Goal: Transaction & Acquisition: Book appointment/travel/reservation

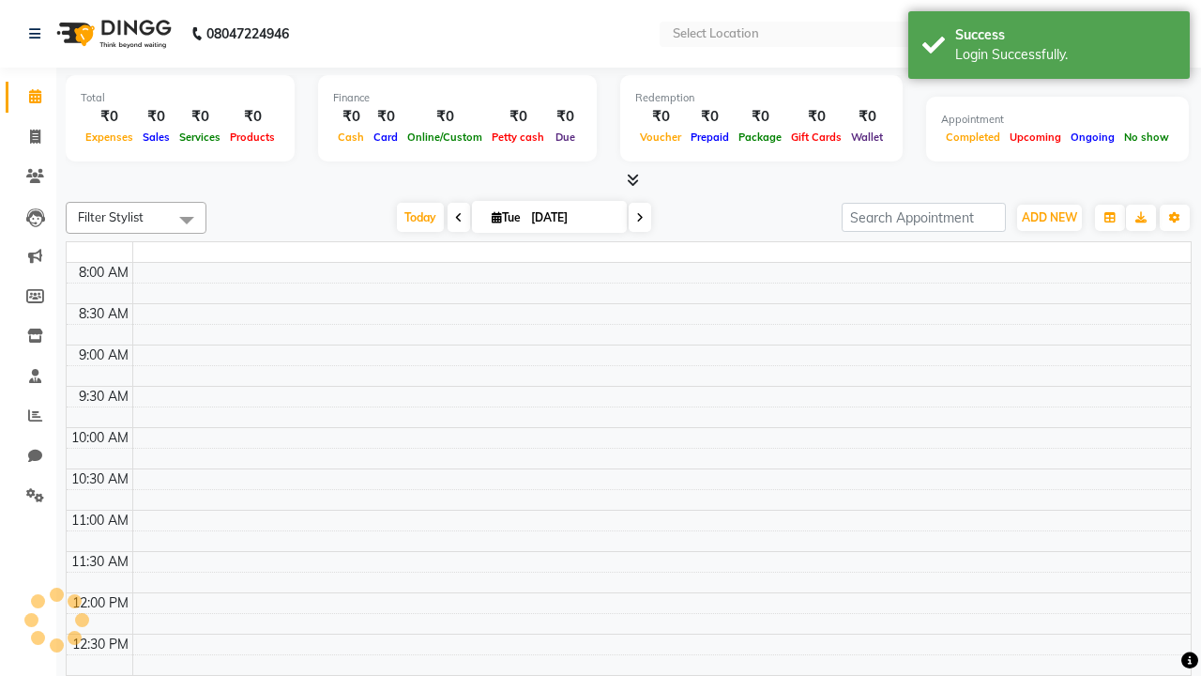
select select "en"
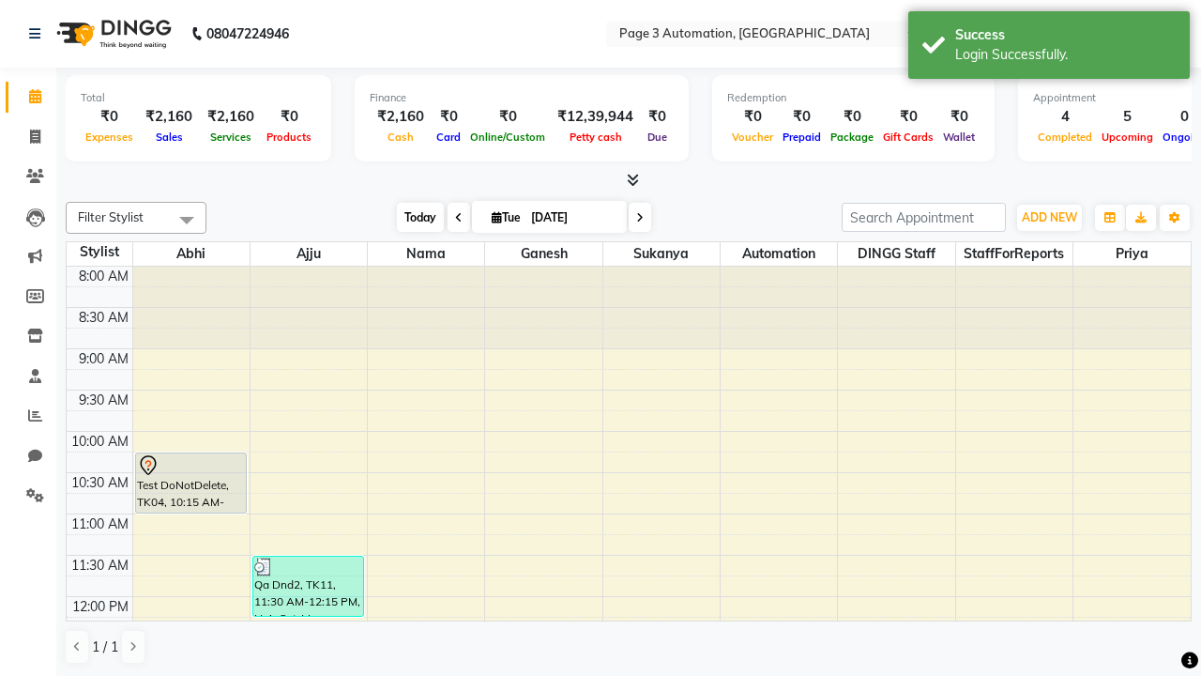
click at [411, 217] on span "Today" at bounding box center [420, 217] width 47 height 29
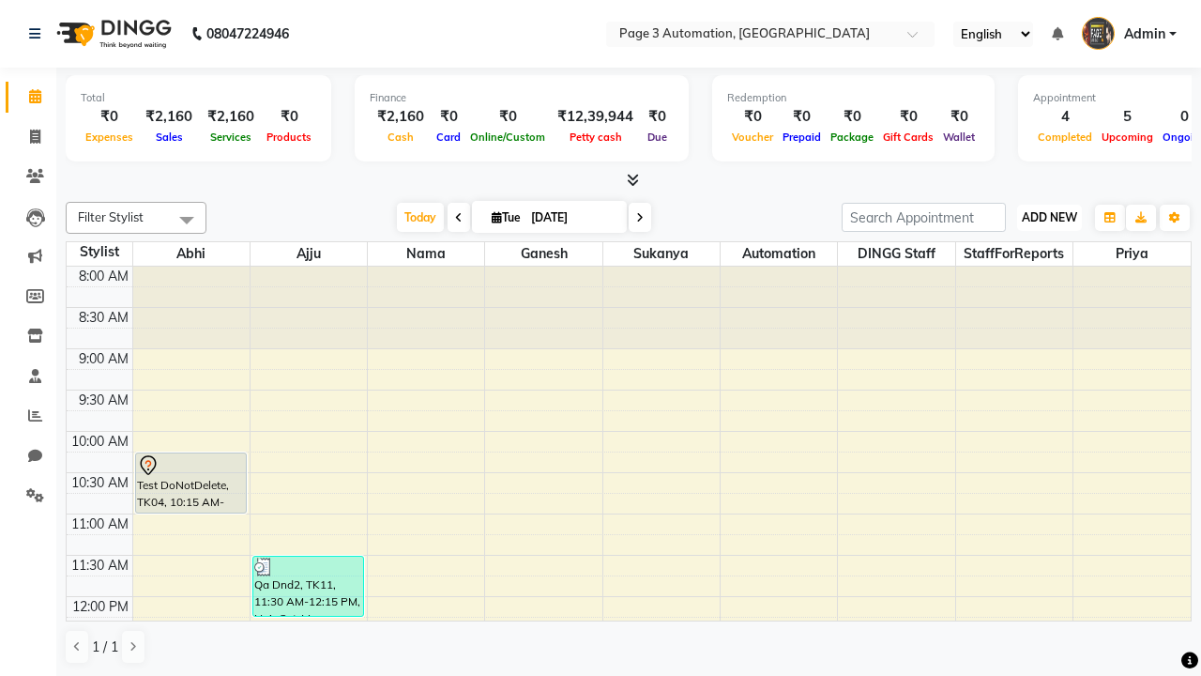
click at [1049, 217] on span "ADD NEW" at bounding box center [1049, 217] width 55 height 14
click at [0, 0] on button "Add Appointment" at bounding box center [0, 0] width 0 height 0
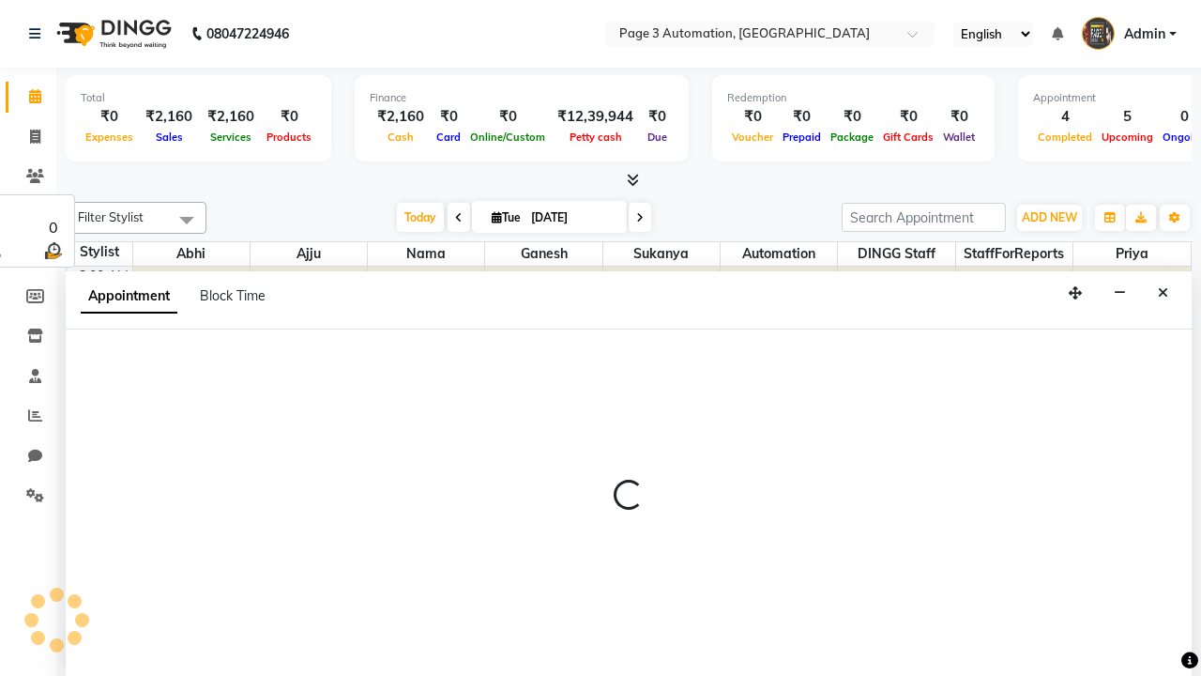
select select "tentative"
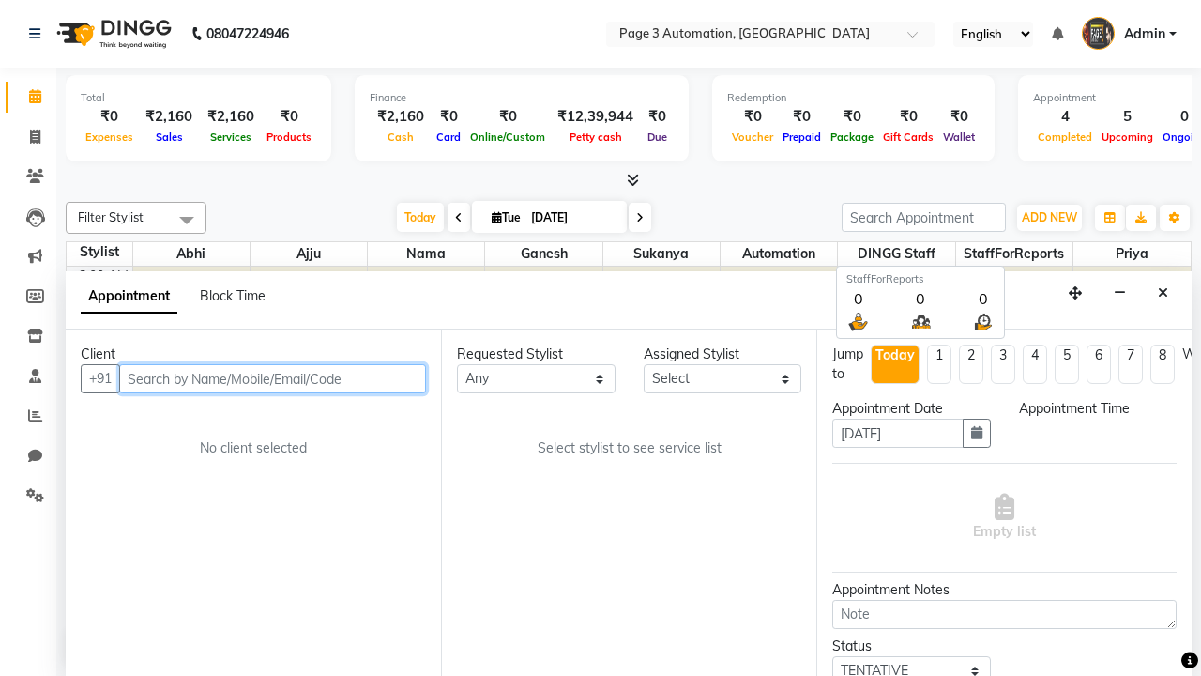
select select "540"
type input "8192346578"
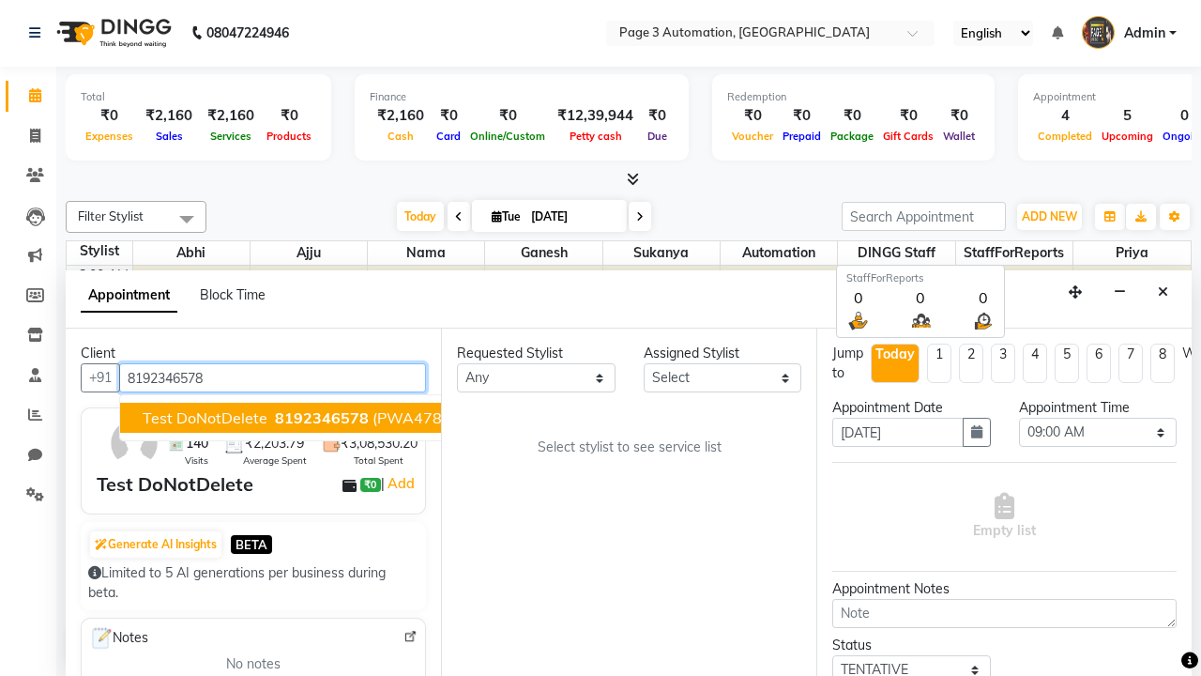
click at [275, 418] on span "8192346578" at bounding box center [322, 417] width 94 height 19
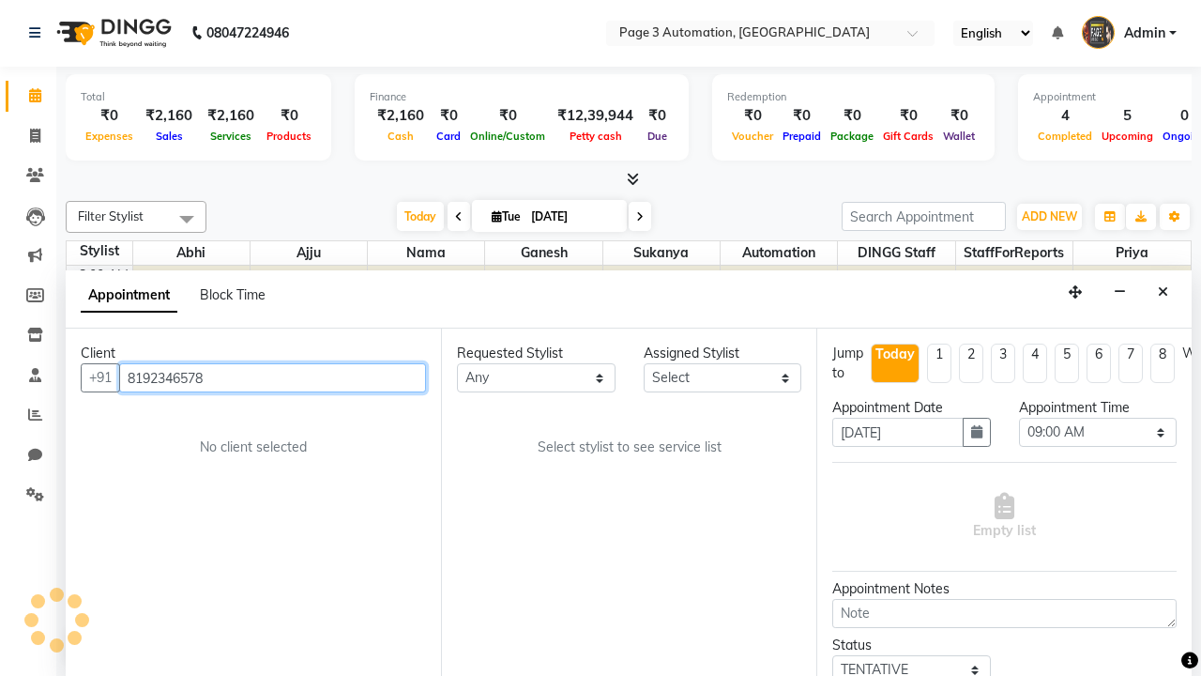
select select "711"
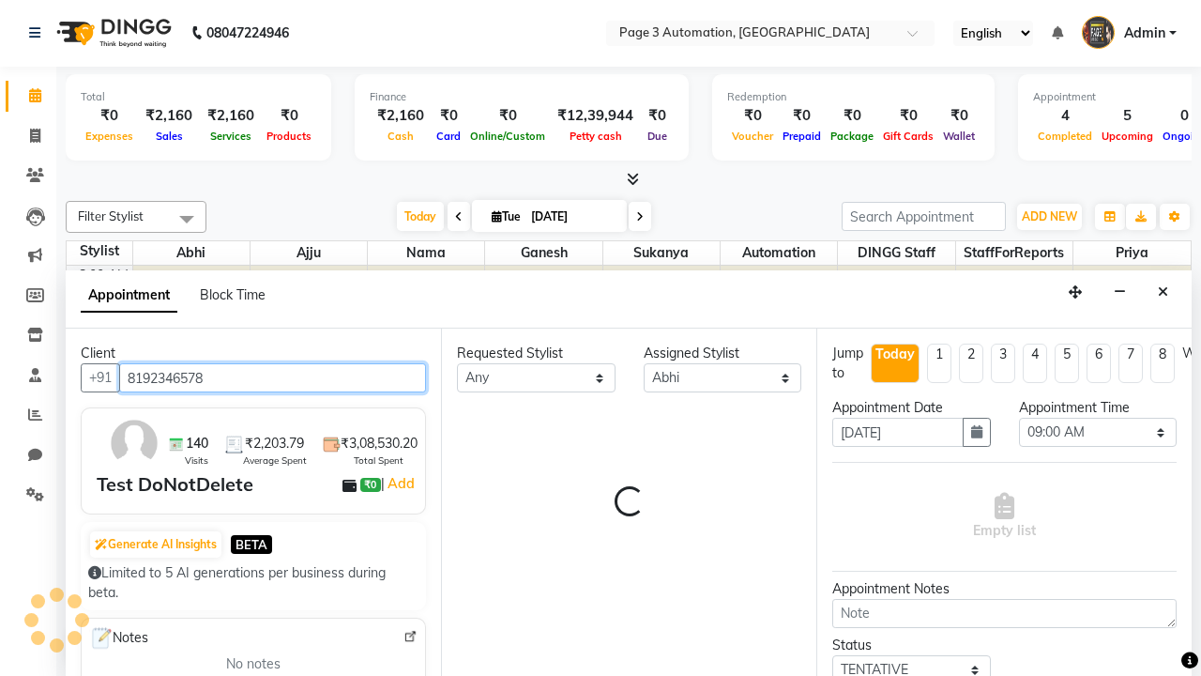
scroll to position [0, 0]
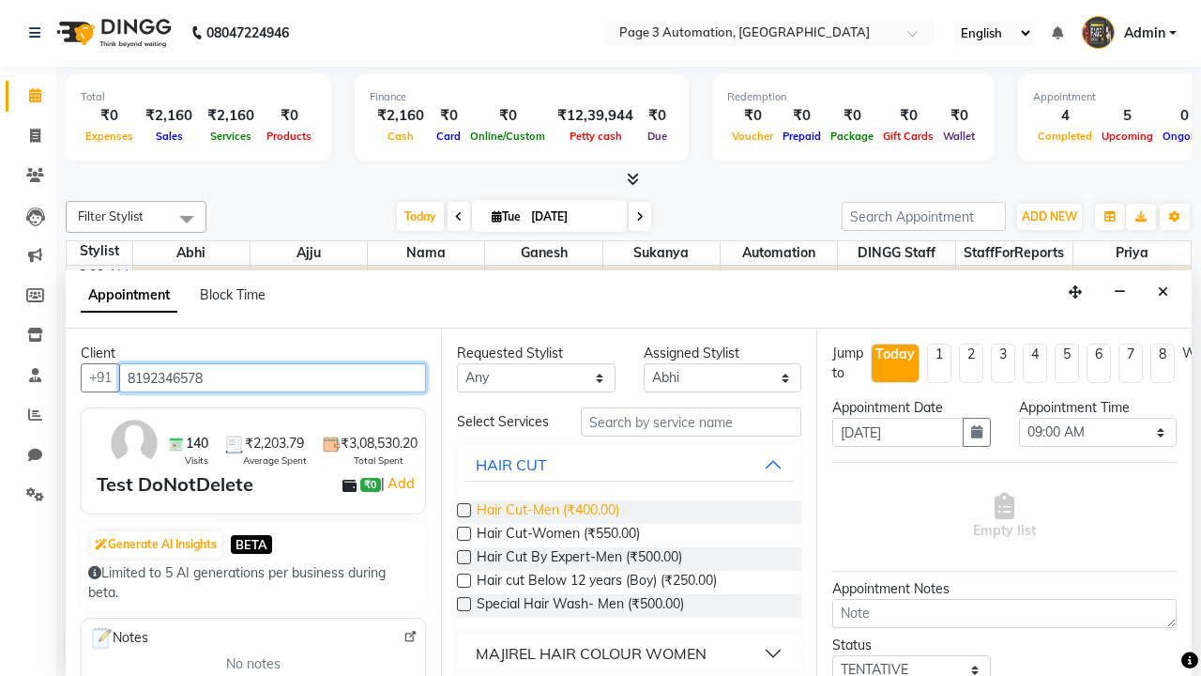
type input "8192346578"
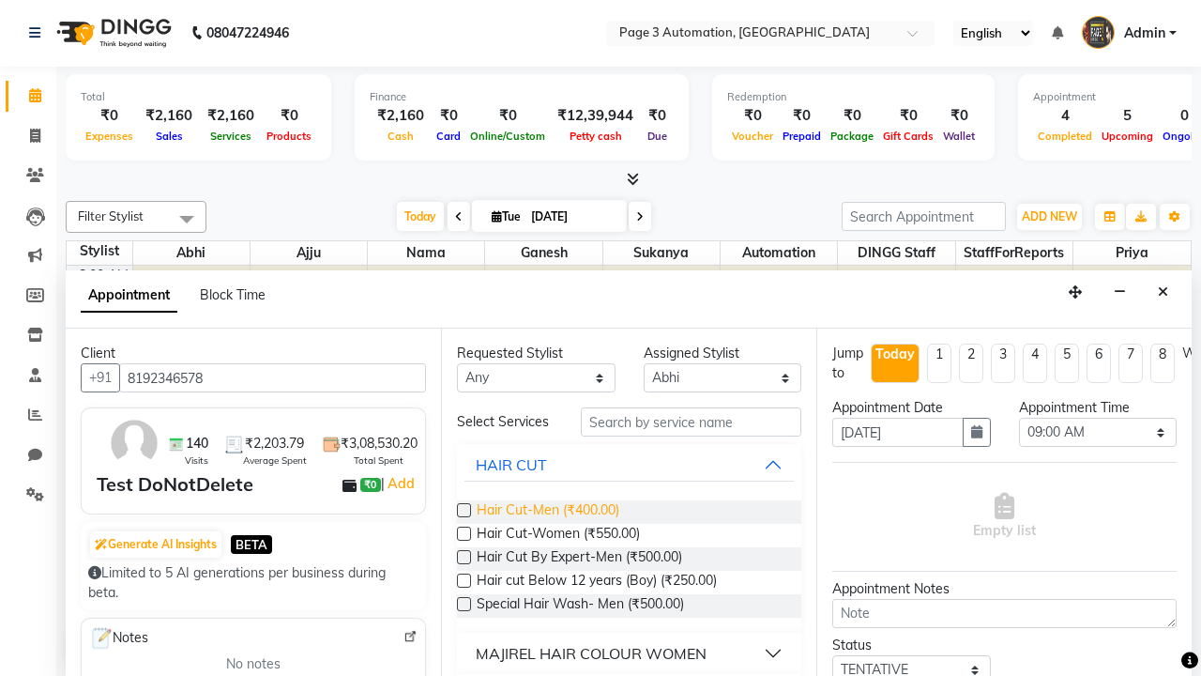
click at [547, 512] on span "Hair Cut-Men (₹400.00)" at bounding box center [548, 511] width 143 height 23
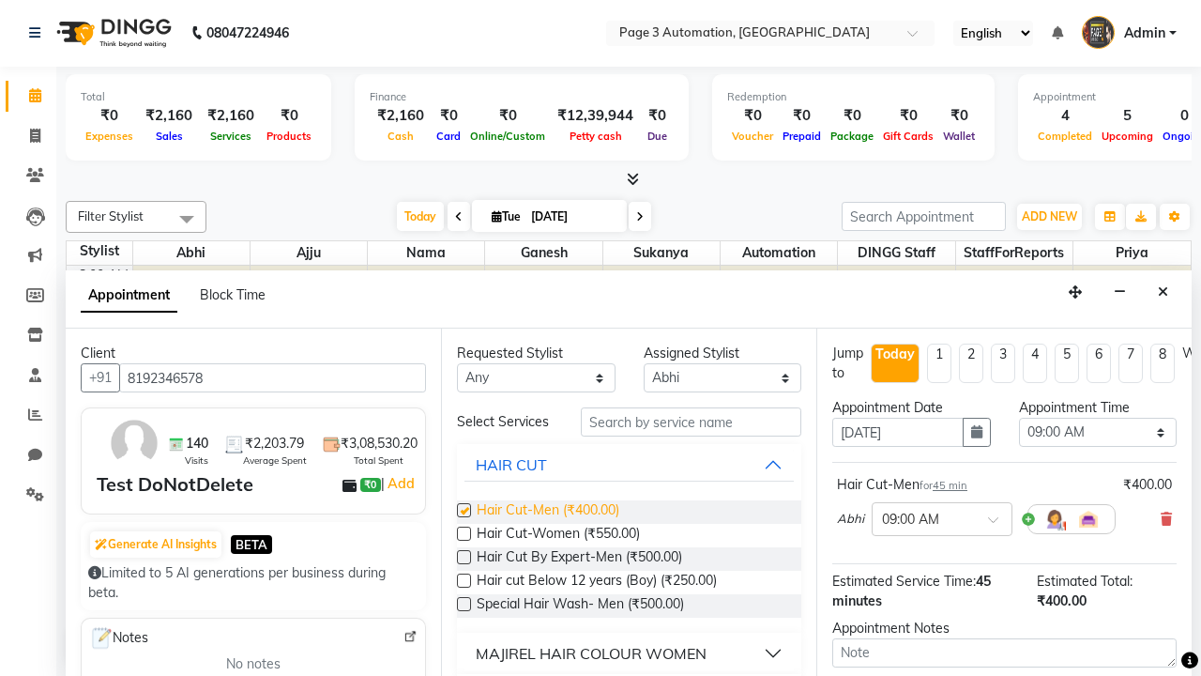
checkbox input "false"
select select "750"
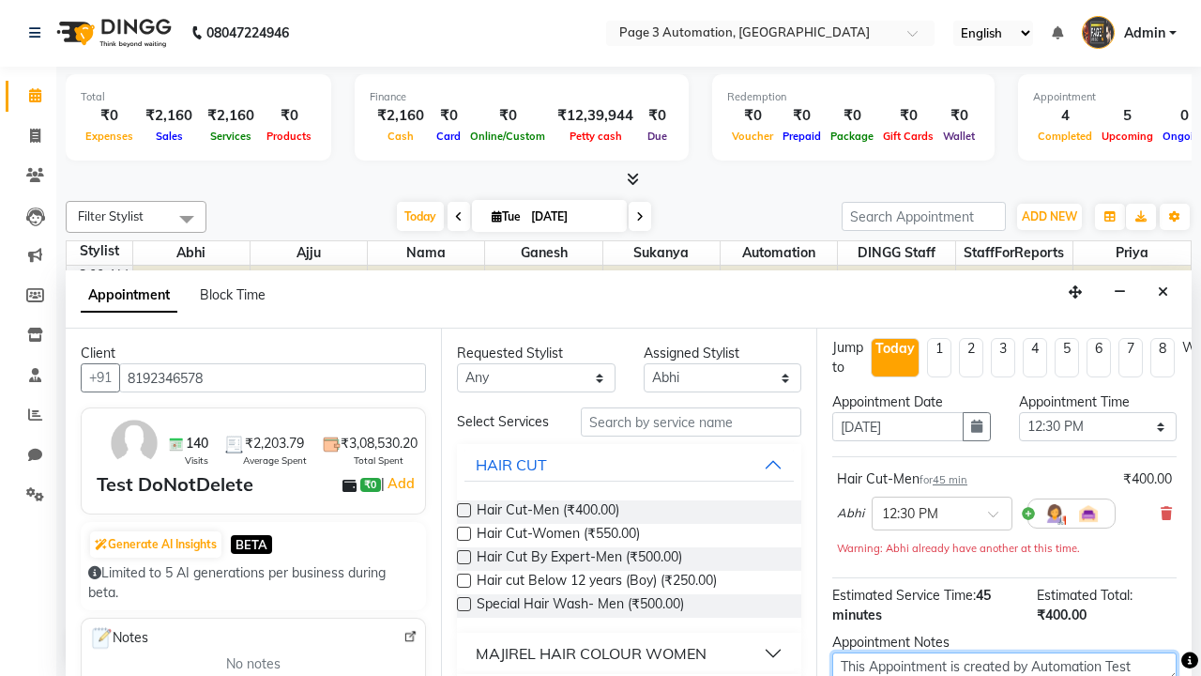
type textarea "This Appointment is created by Automation Test"
checkbox input "false"
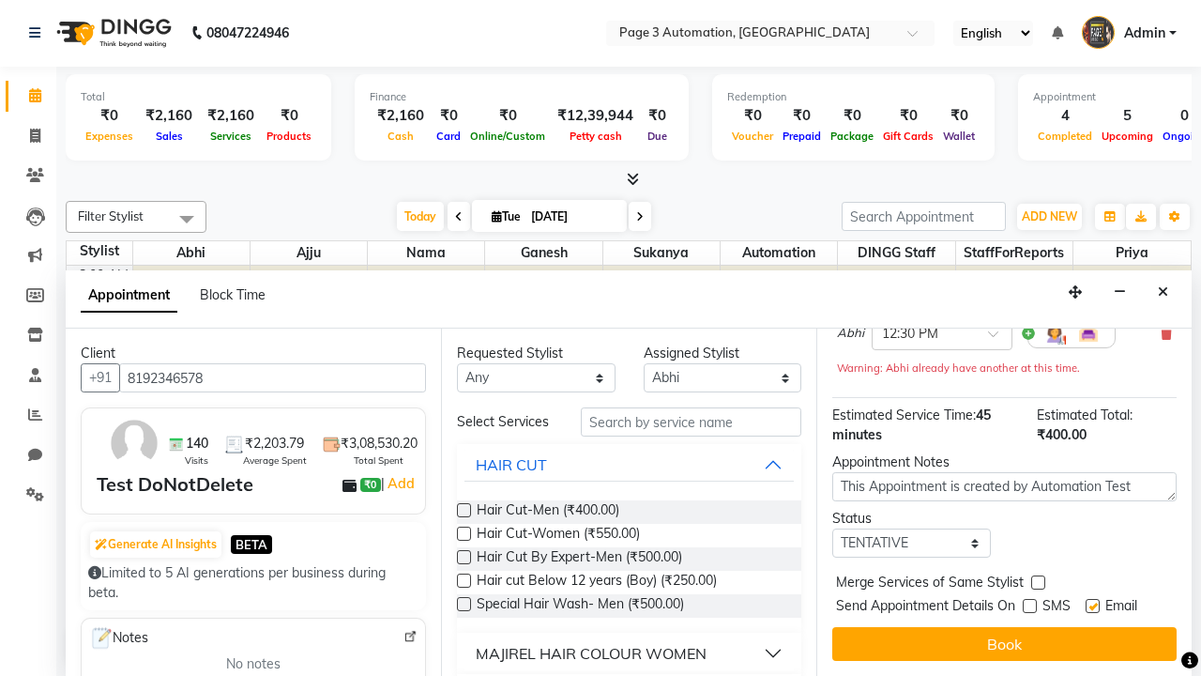
click at [1093, 605] on label at bounding box center [1093, 606] width 14 height 14
click at [1093, 605] on input "checkbox" at bounding box center [1092, 608] width 12 height 12
checkbox input "false"
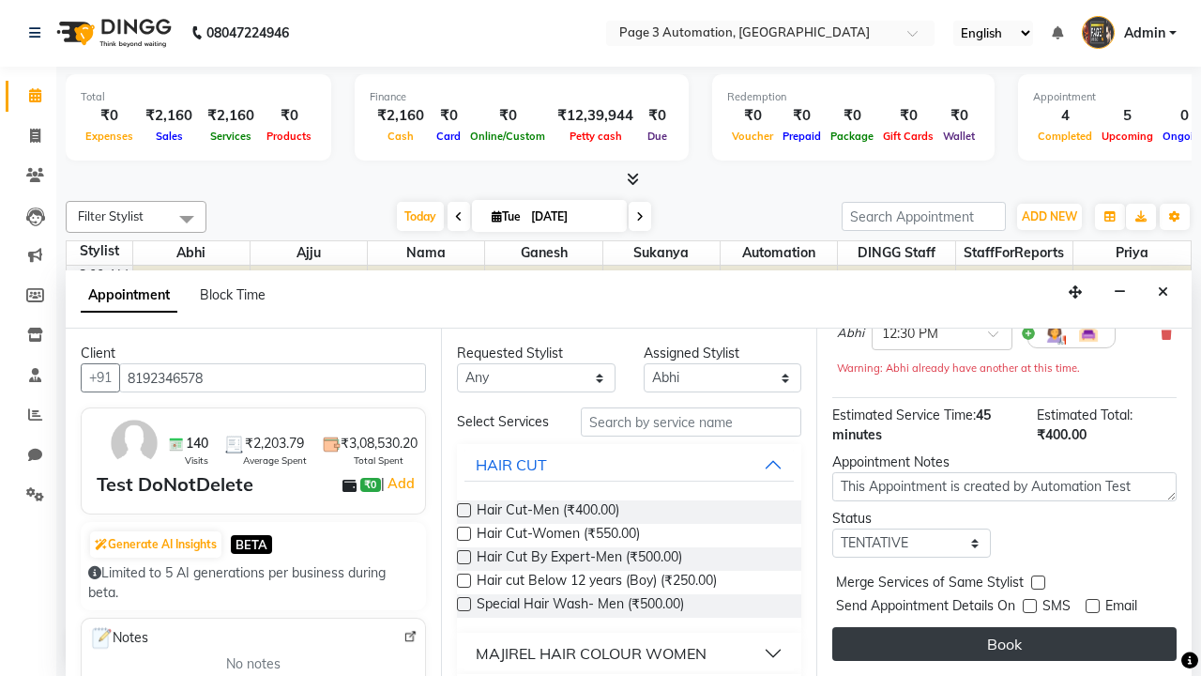
click at [1004, 644] on button "Book" at bounding box center [1005, 644] width 344 height 34
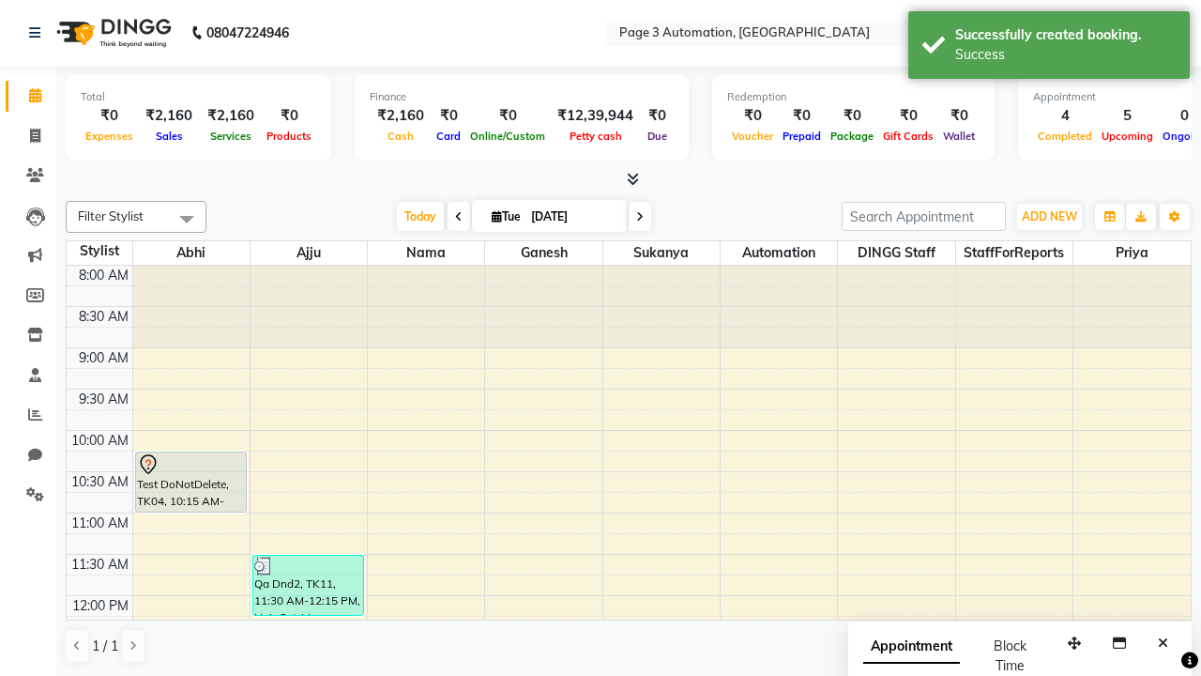
scroll to position [0, 0]
click at [1049, 48] on div "Success" at bounding box center [1066, 55] width 221 height 20
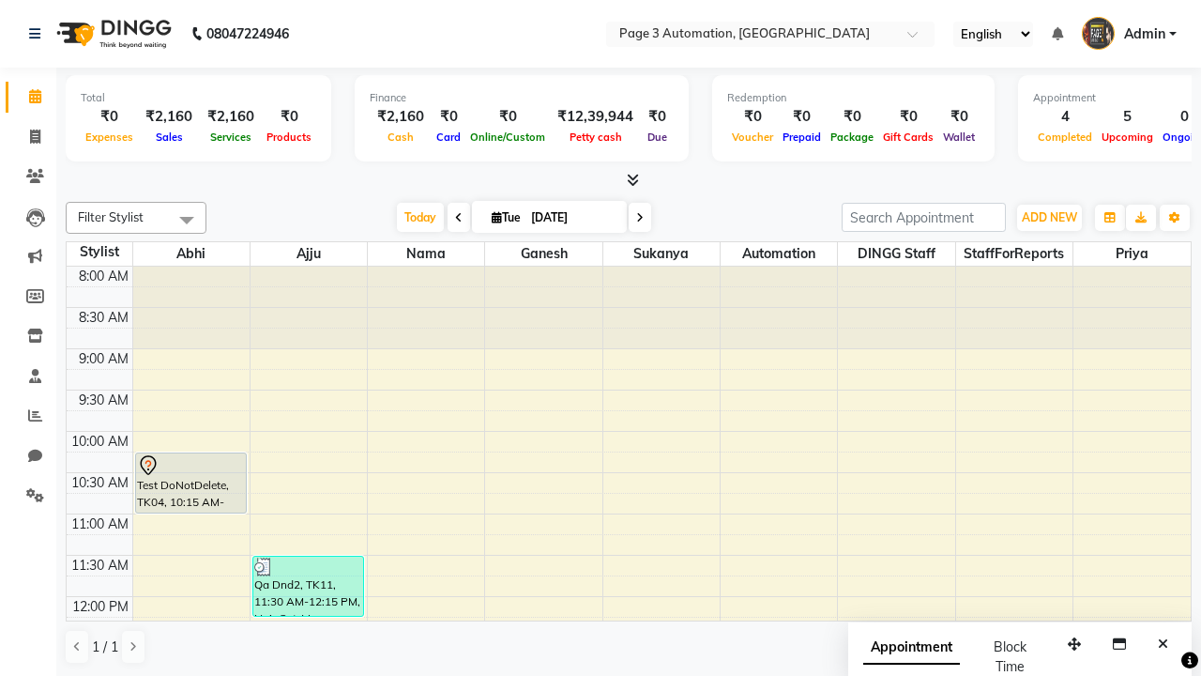
click at [187, 220] on span at bounding box center [187, 220] width 38 height 36
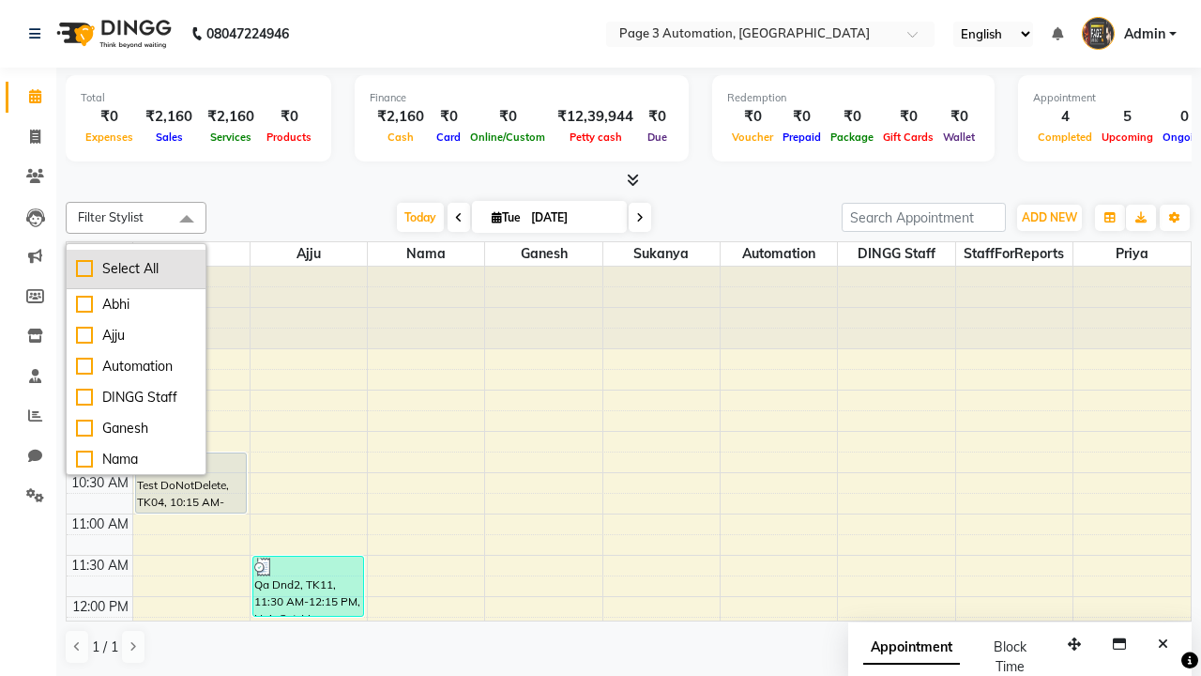
click at [136, 268] on div "Select All" at bounding box center [136, 269] width 120 height 20
checkbox input "true"
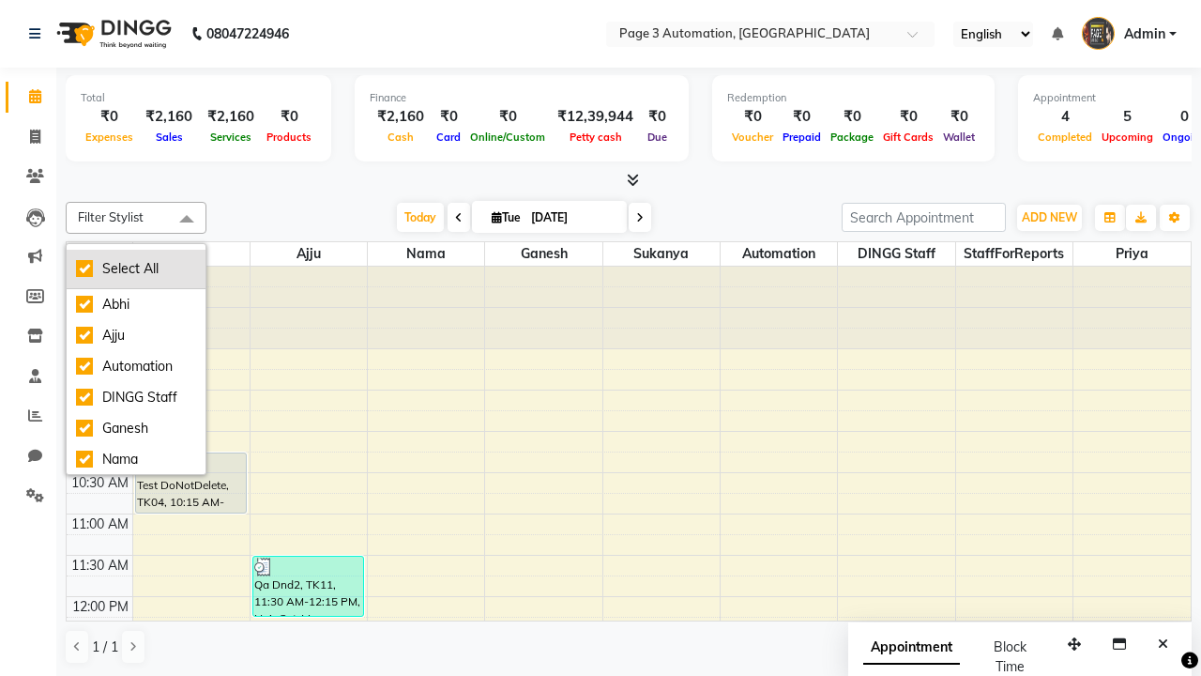
checkbox input "true"
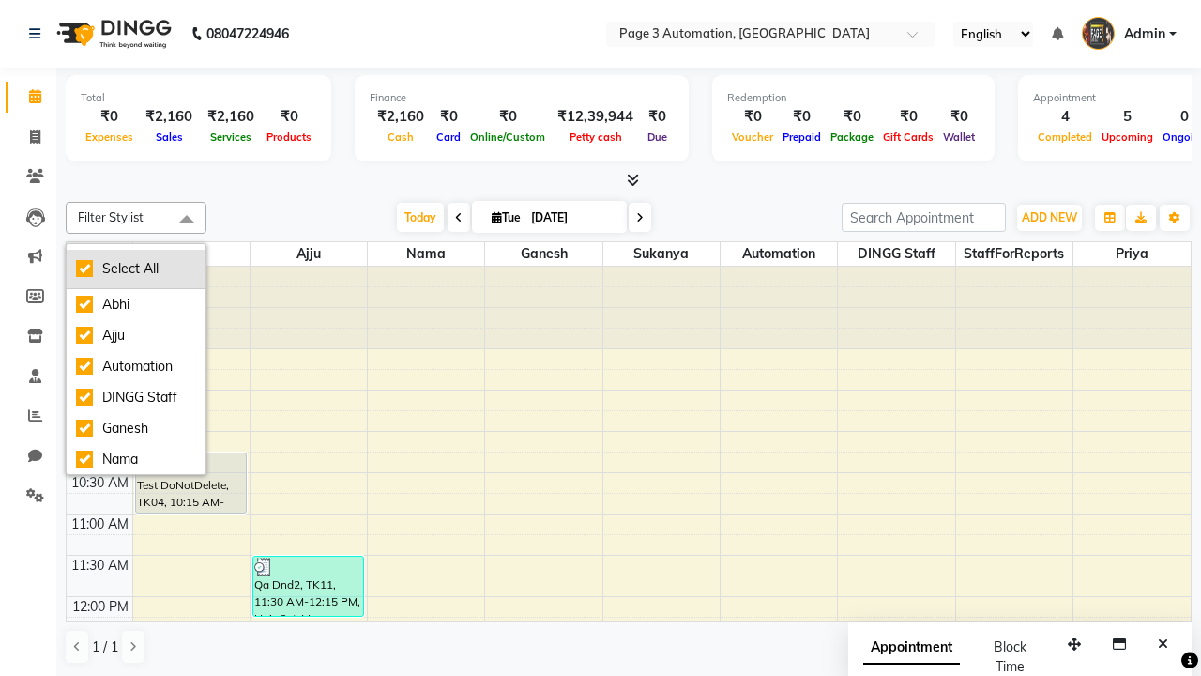
checkbox input "true"
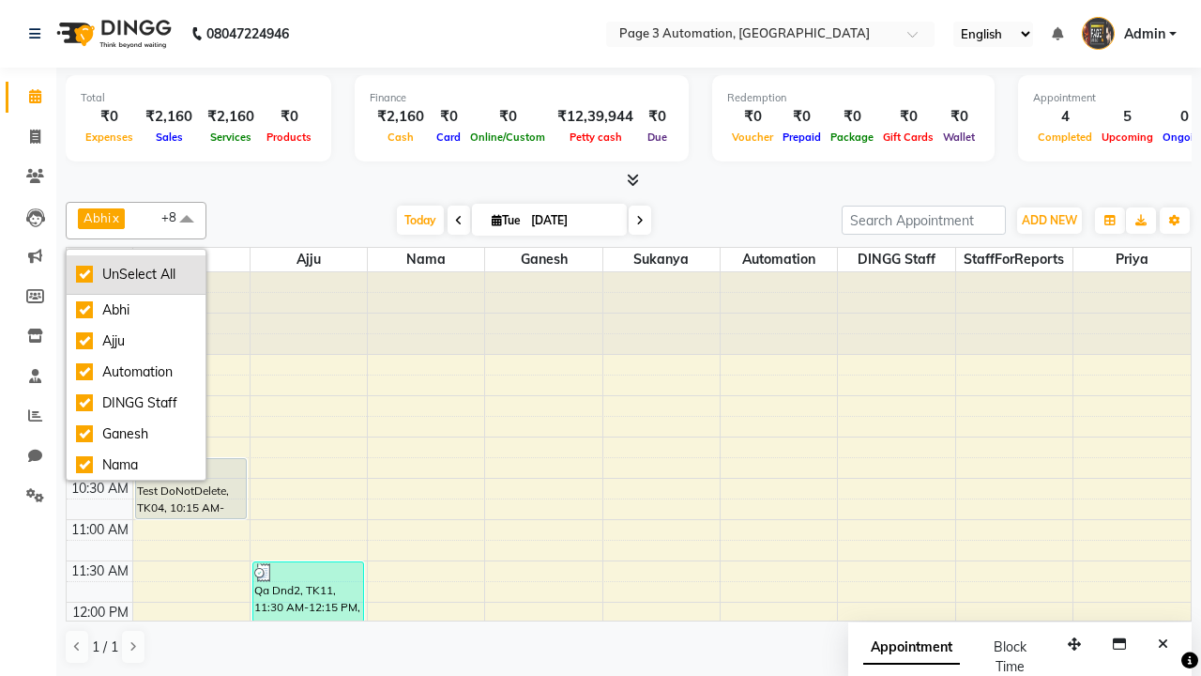
click at [136, 274] on div "UnSelect All" at bounding box center [136, 275] width 120 height 20
checkbox input "false"
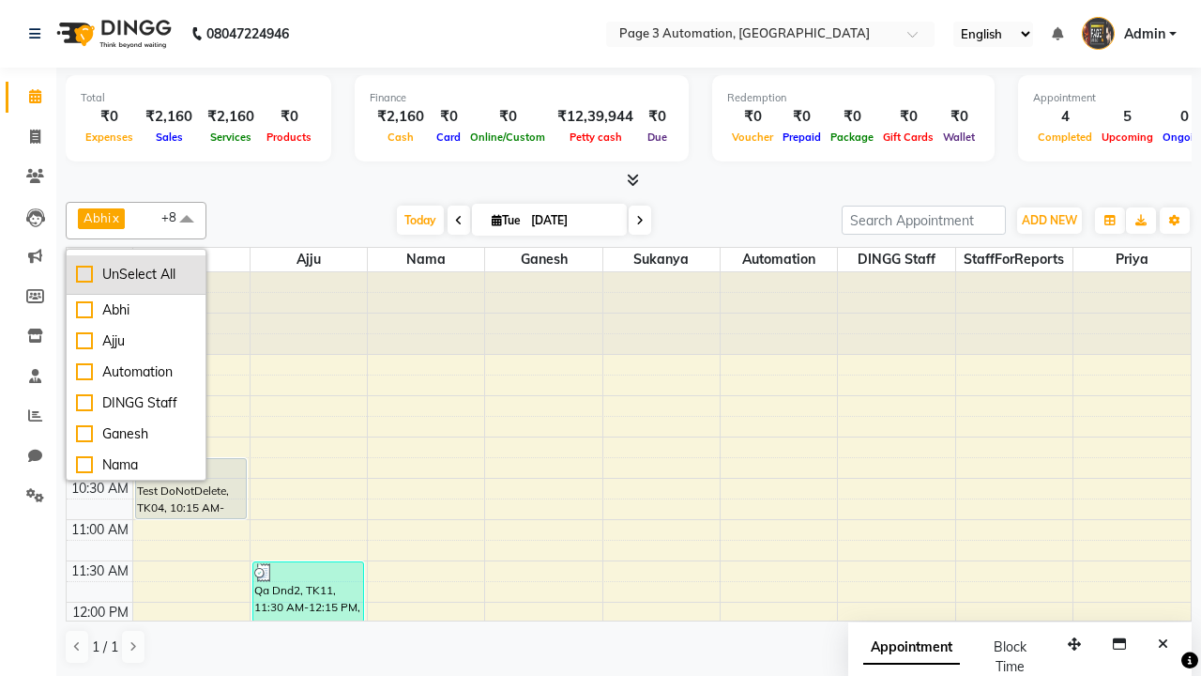
checkbox input "false"
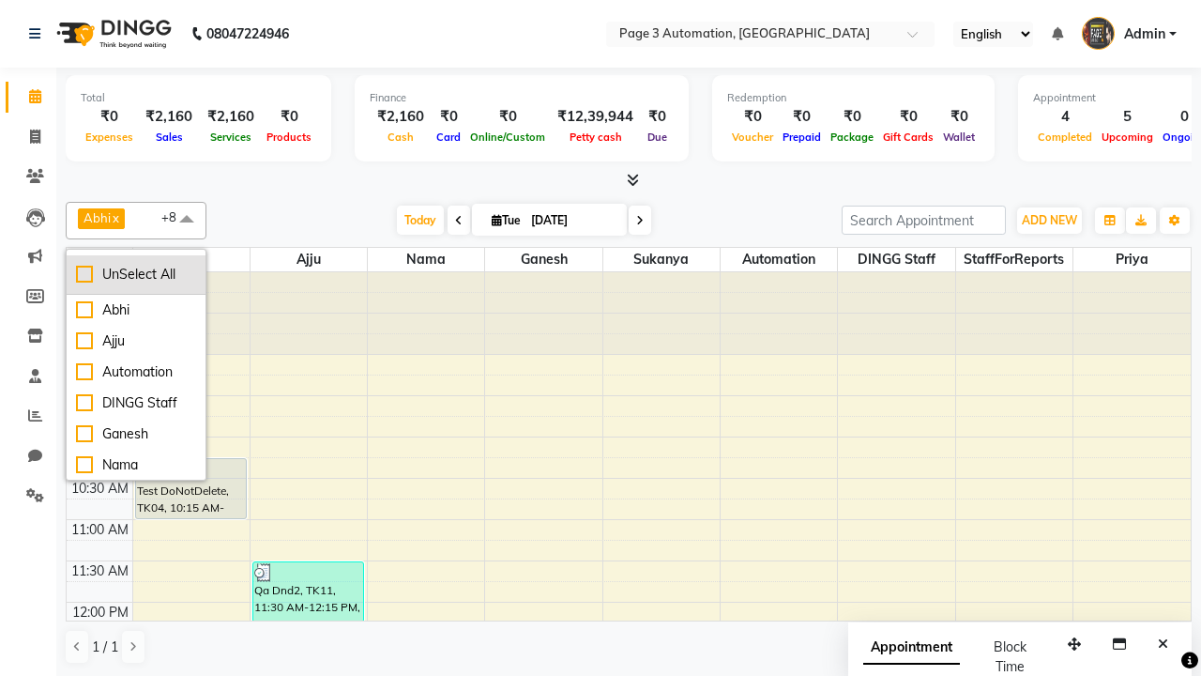
checkbox input "false"
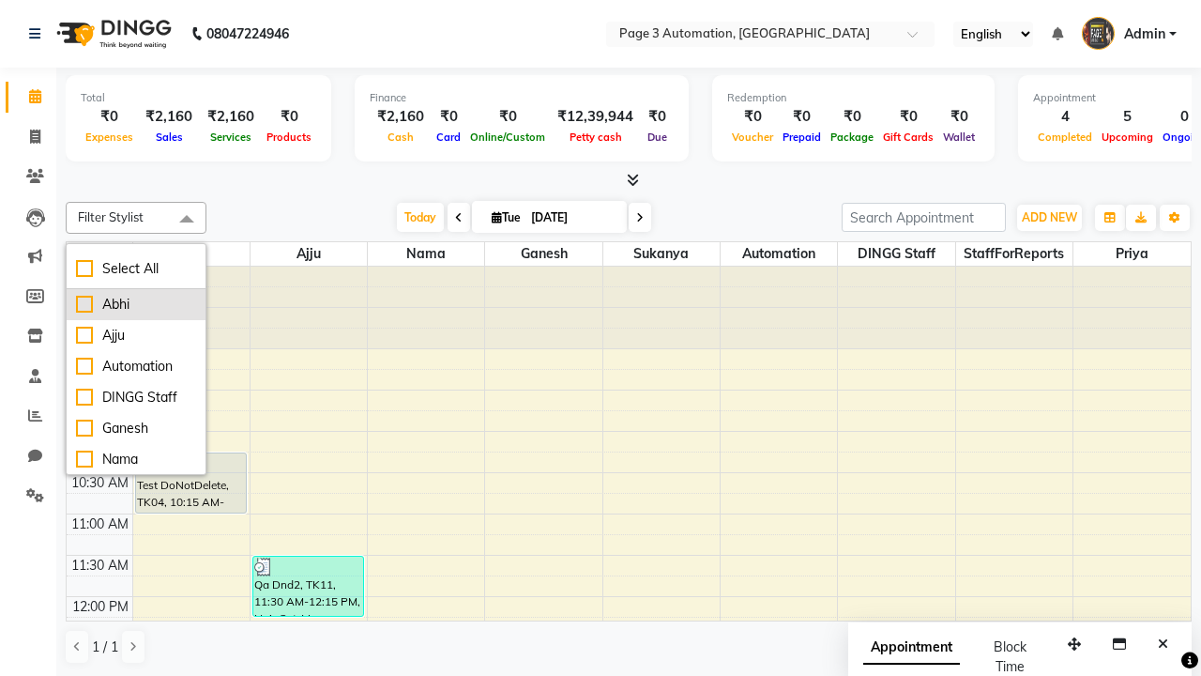
click at [136, 304] on div "Abhi" at bounding box center [136, 305] width 120 height 20
checkbox input "true"
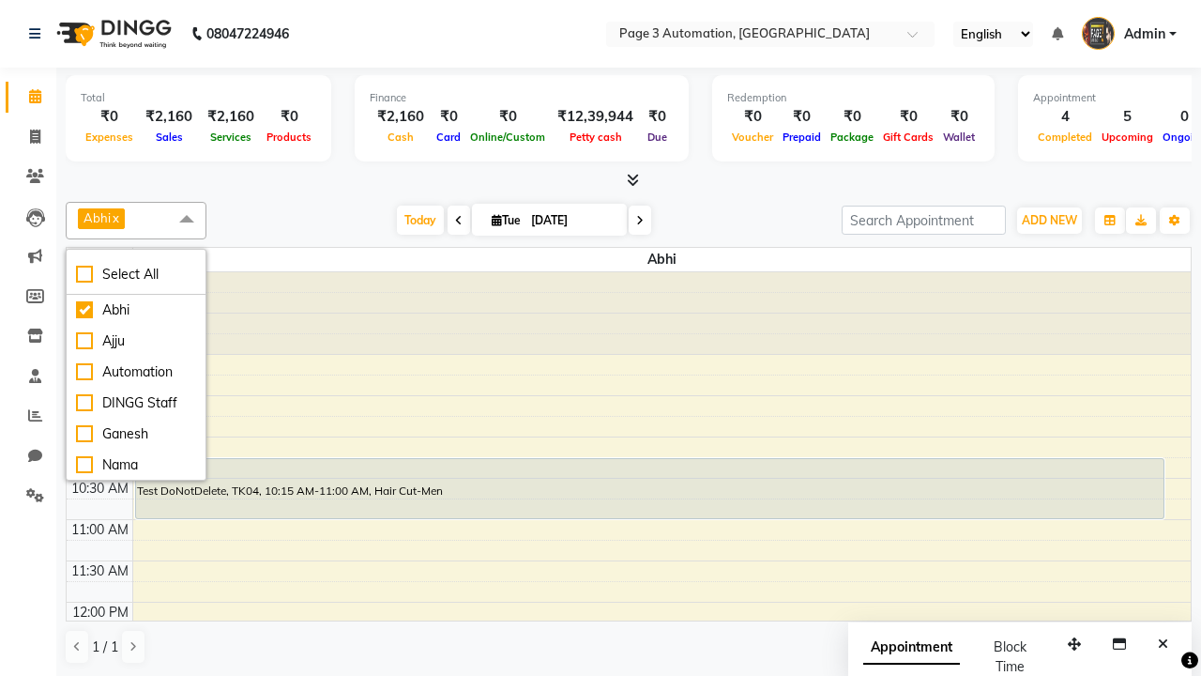
click at [187, 220] on span at bounding box center [187, 220] width 38 height 36
click at [391, 645] on div "Test DoNotDelete, TK15, 12:30 PM-01:15 PM, Hair Cut-Men" at bounding box center [392, 674] width 513 height 59
select select "7"
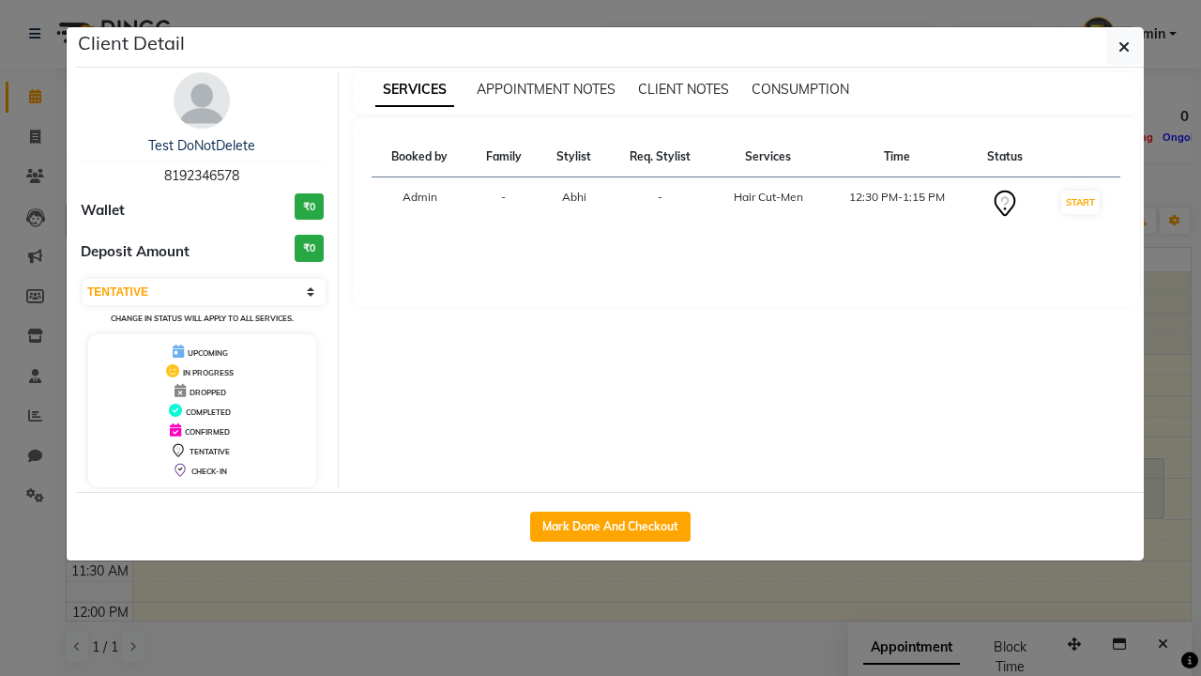
scroll to position [228, 0]
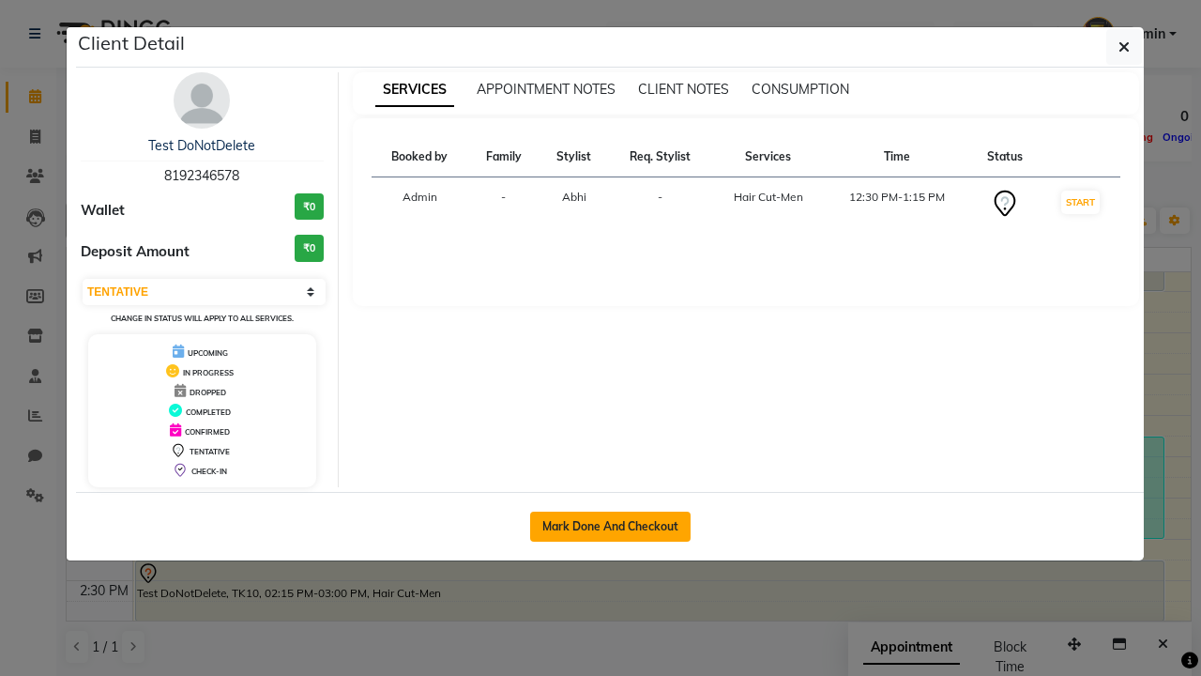
click at [610, 526] on button "Mark Done And Checkout" at bounding box center [610, 527] width 161 height 30
select select "2774"
select select "service"
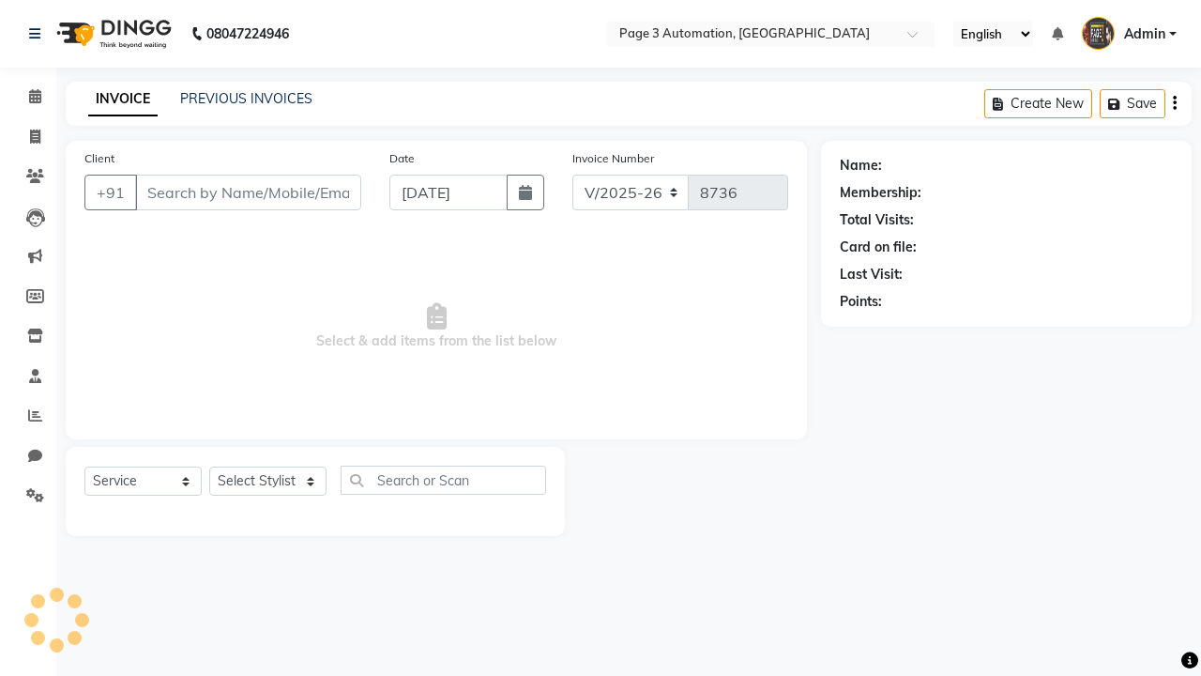
type input "8192346578"
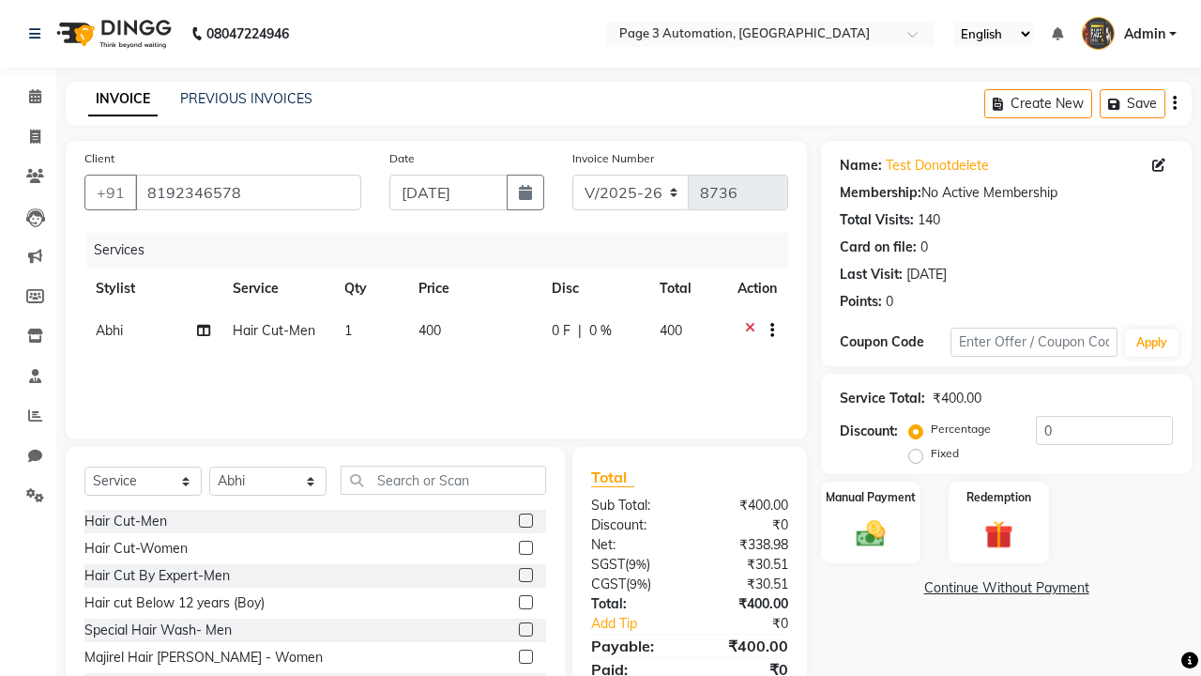
select select "71572"
click at [526, 547] on label at bounding box center [526, 548] width 14 height 14
click at [526, 547] on input "checkbox" at bounding box center [525, 549] width 12 height 12
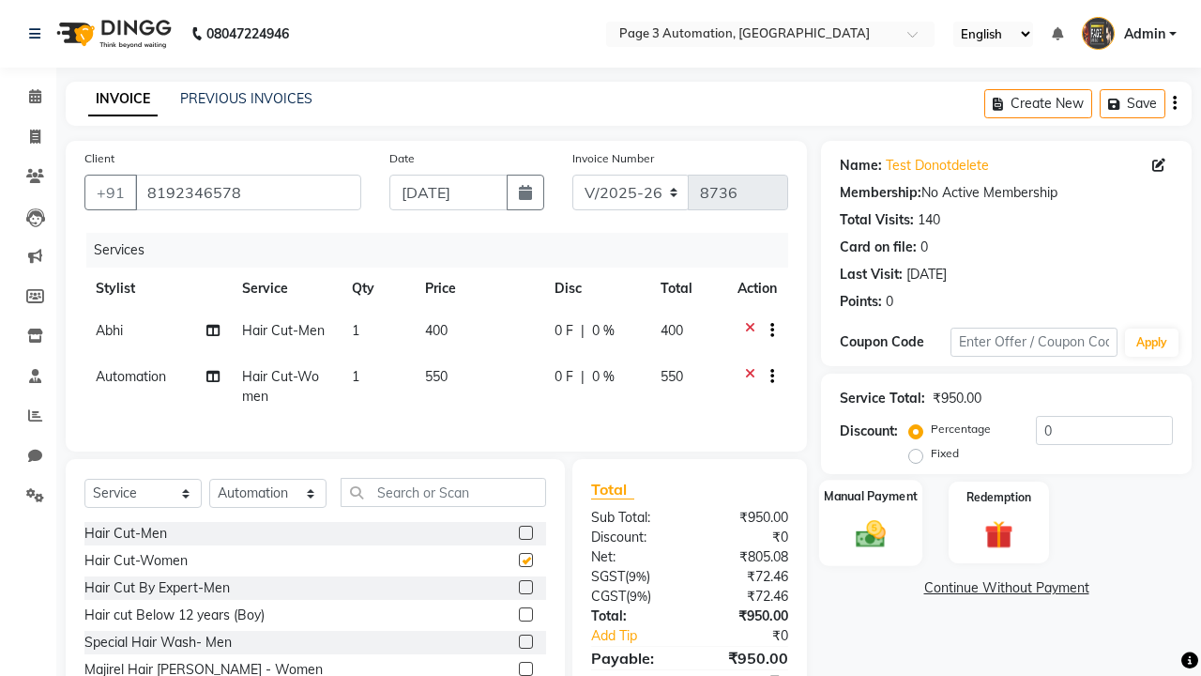
click at [871, 497] on label "Manual Payment" at bounding box center [871, 496] width 94 height 18
checkbox input "false"
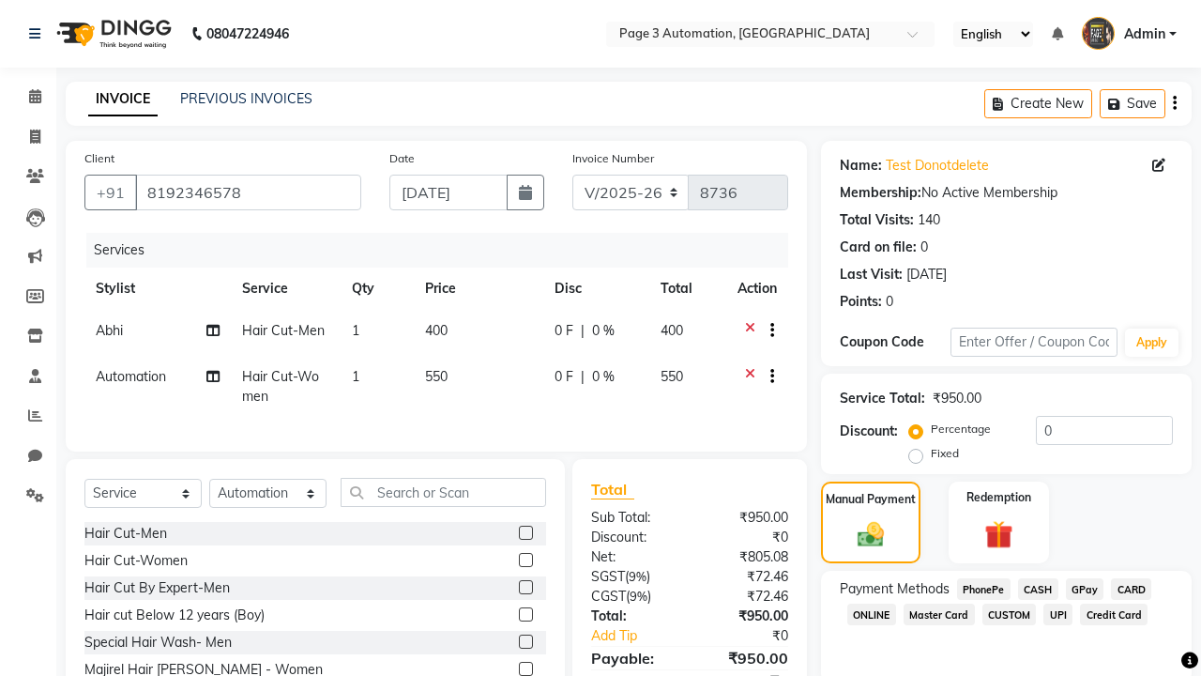
click at [1038, 589] on span "CASH" at bounding box center [1038, 589] width 40 height 22
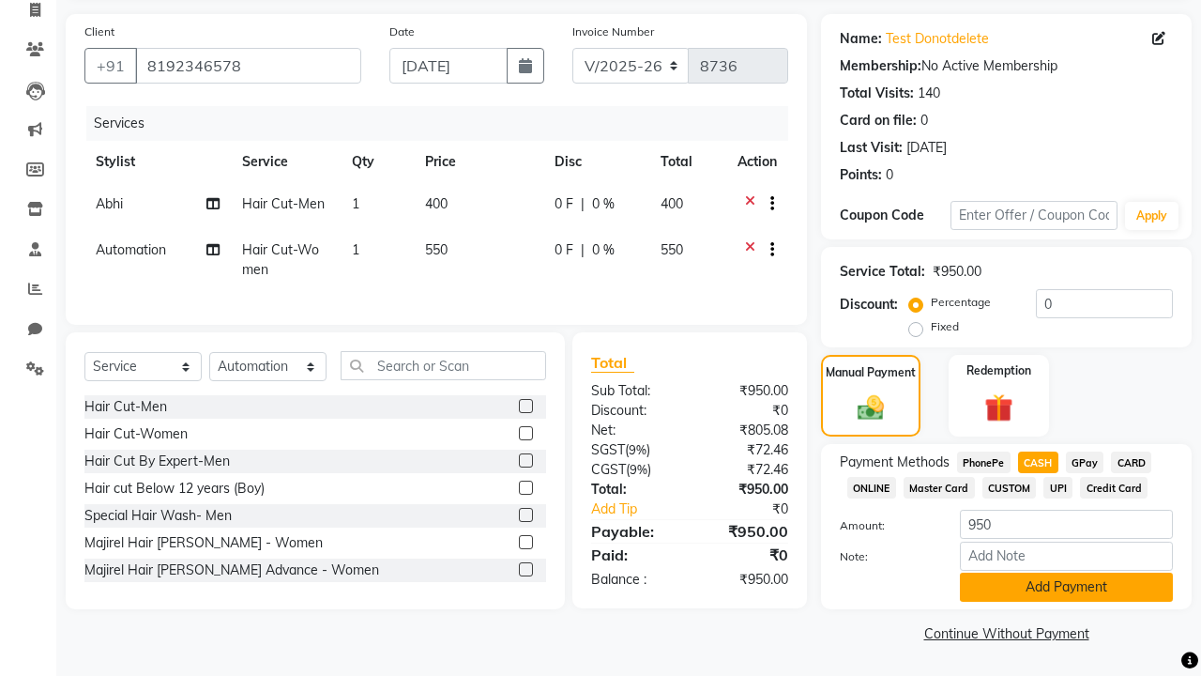
click at [1066, 587] on button "Add Payment" at bounding box center [1066, 587] width 213 height 29
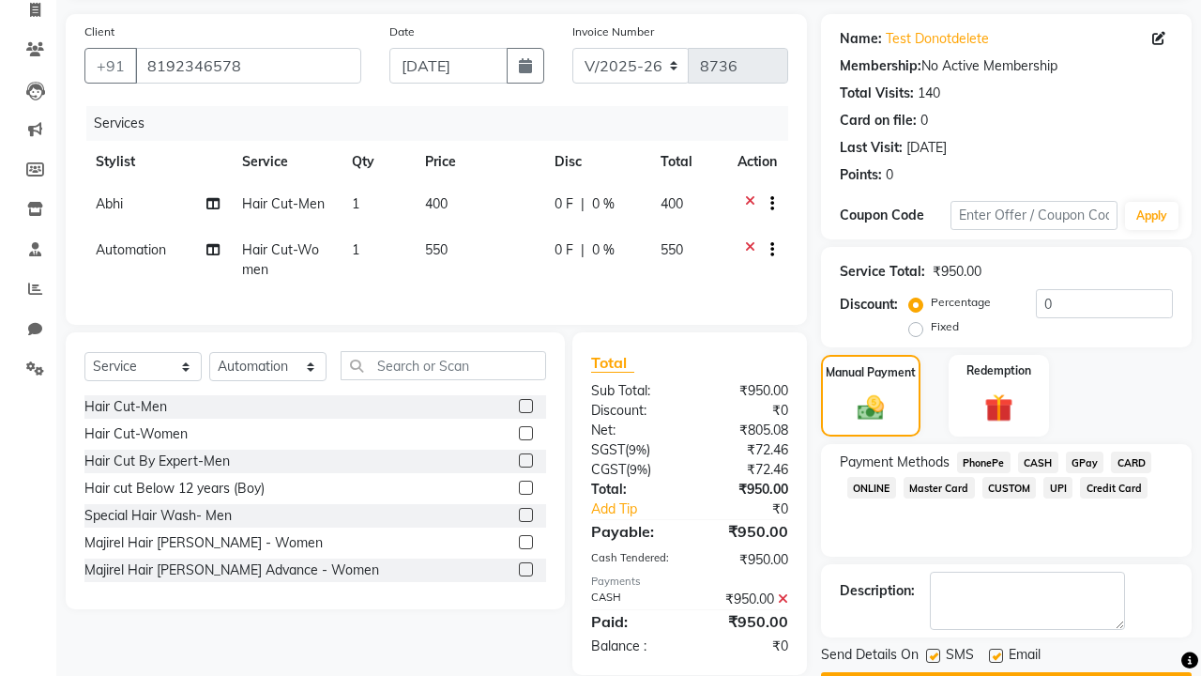
click at [933, 655] on label at bounding box center [933, 656] width 14 height 14
click at [933, 655] on input "checkbox" at bounding box center [932, 656] width 12 height 12
checkbox input "false"
click at [996, 655] on label at bounding box center [996, 656] width 14 height 14
click at [996, 655] on input "checkbox" at bounding box center [995, 656] width 12 height 12
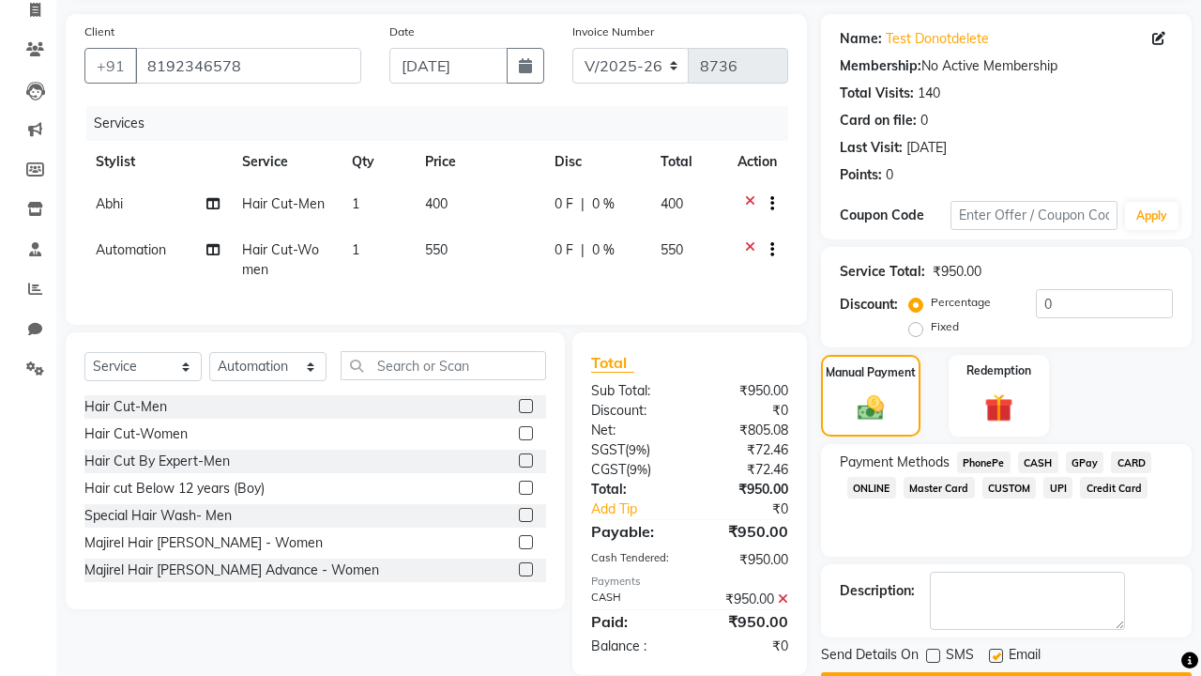
checkbox input "false"
click at [1006, 672] on button "Checkout" at bounding box center [1006, 686] width 371 height 29
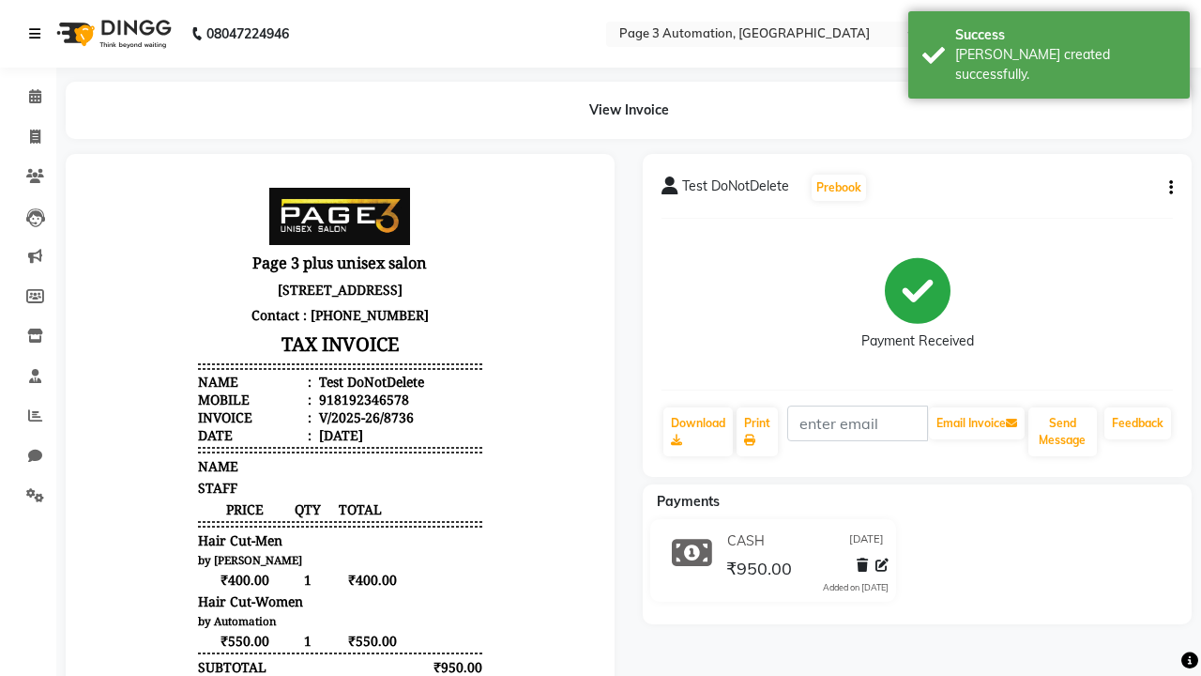
click at [1049, 48] on div "[PERSON_NAME] created successfully." at bounding box center [1066, 64] width 221 height 39
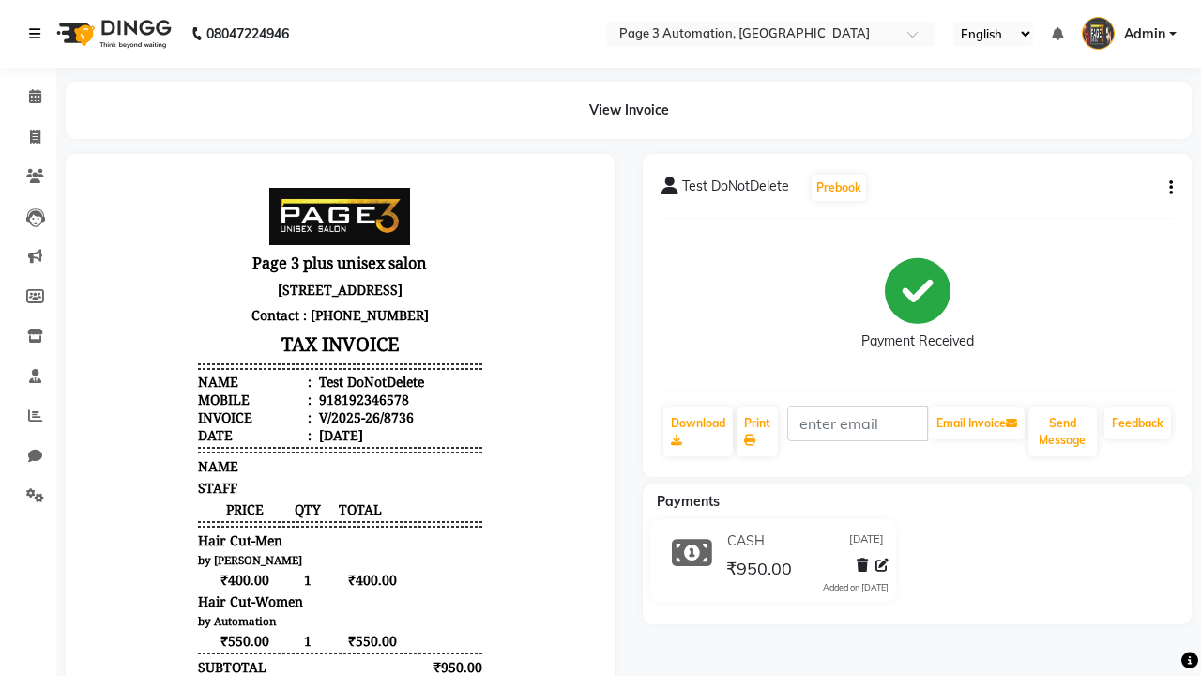
click at [38, 34] on icon at bounding box center [34, 33] width 11 height 13
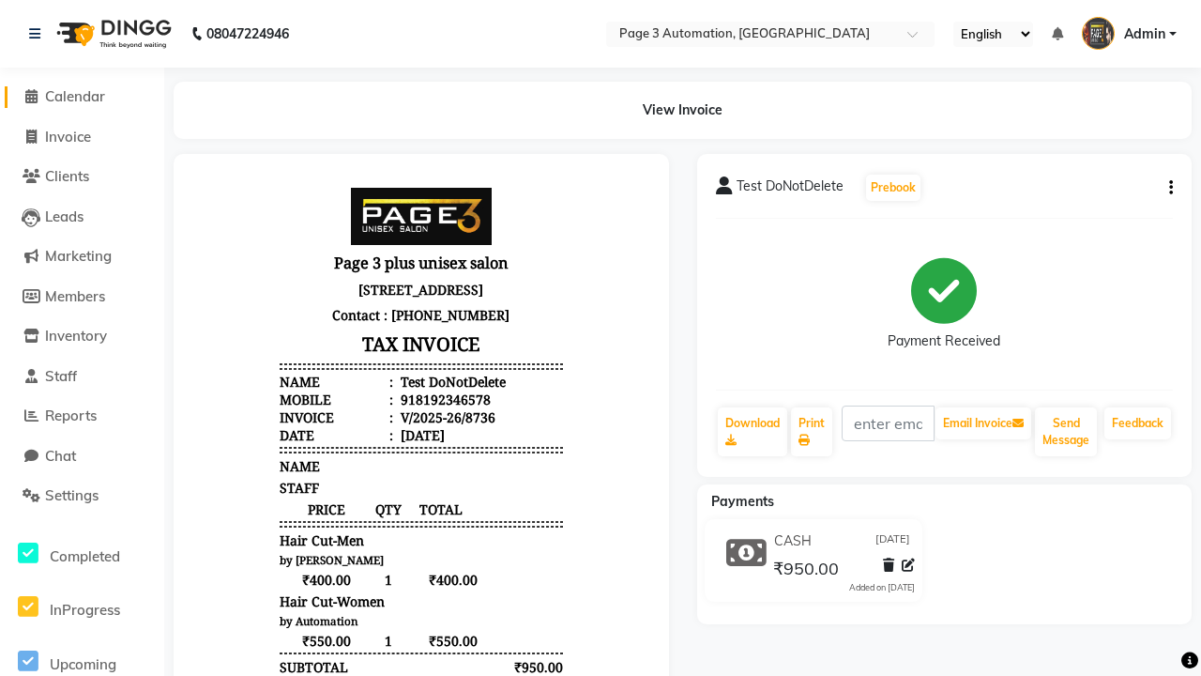
click at [82, 97] on span "Calendar" at bounding box center [75, 96] width 60 height 18
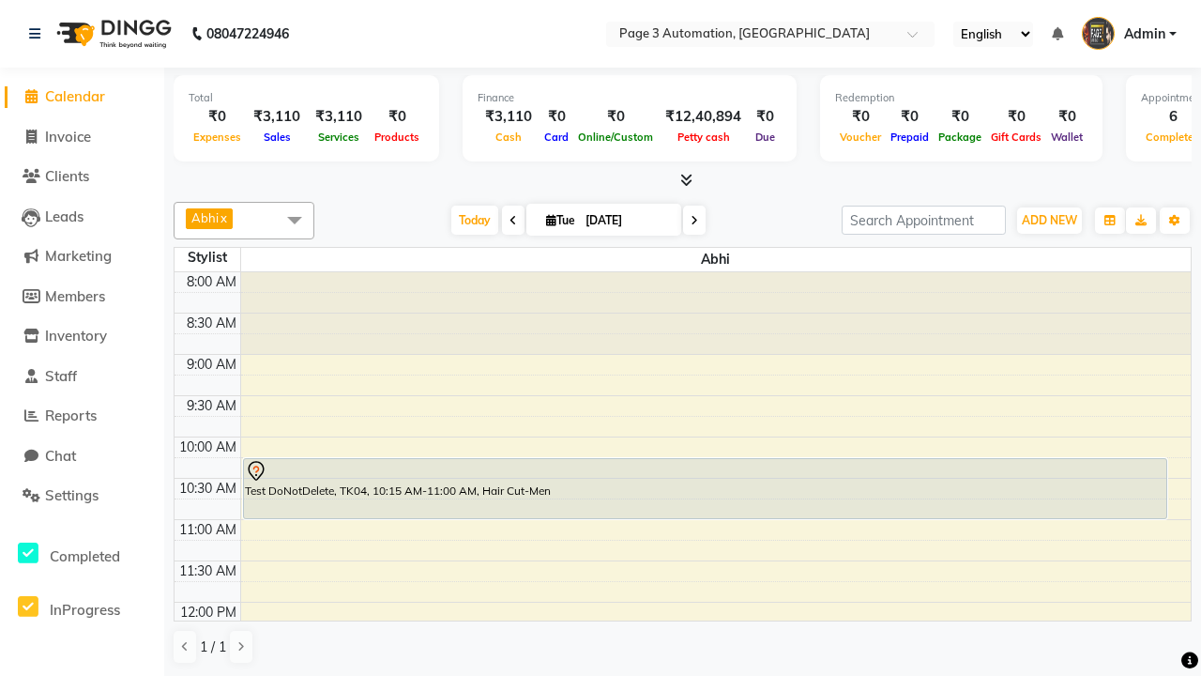
click at [473, 645] on div "Test DoNotDelete, TK15, 12:30 PM-01:15 PM, Hair Cut-Men" at bounding box center [474, 674] width 461 height 59
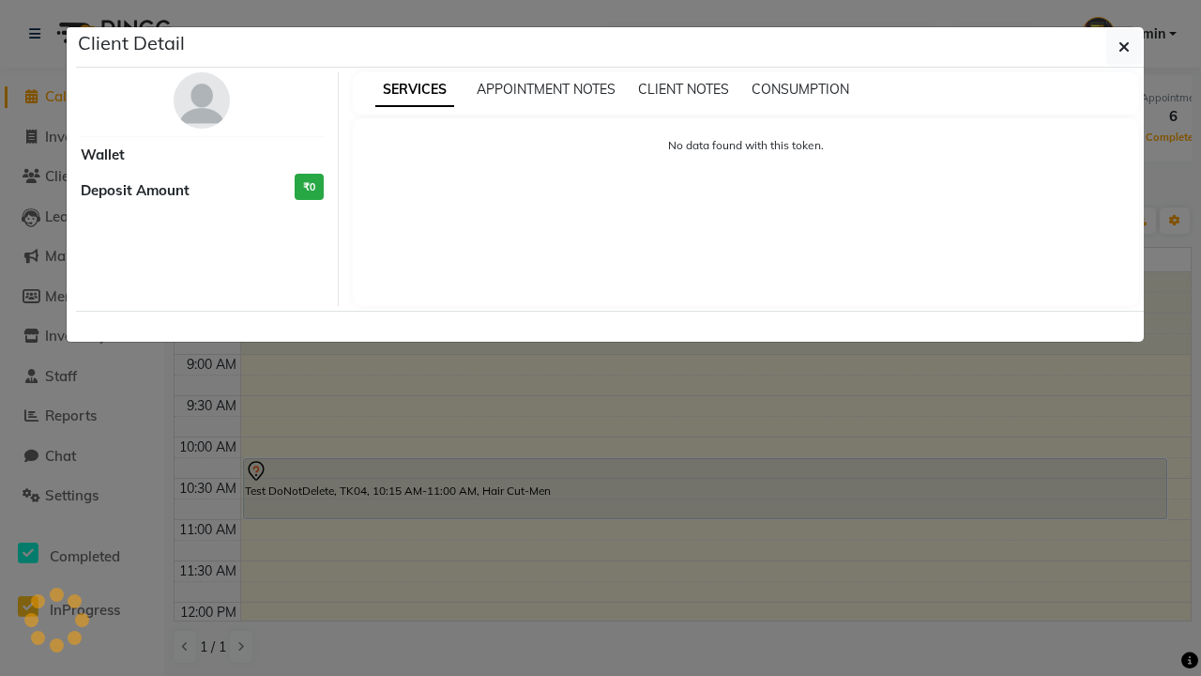
scroll to position [228, 0]
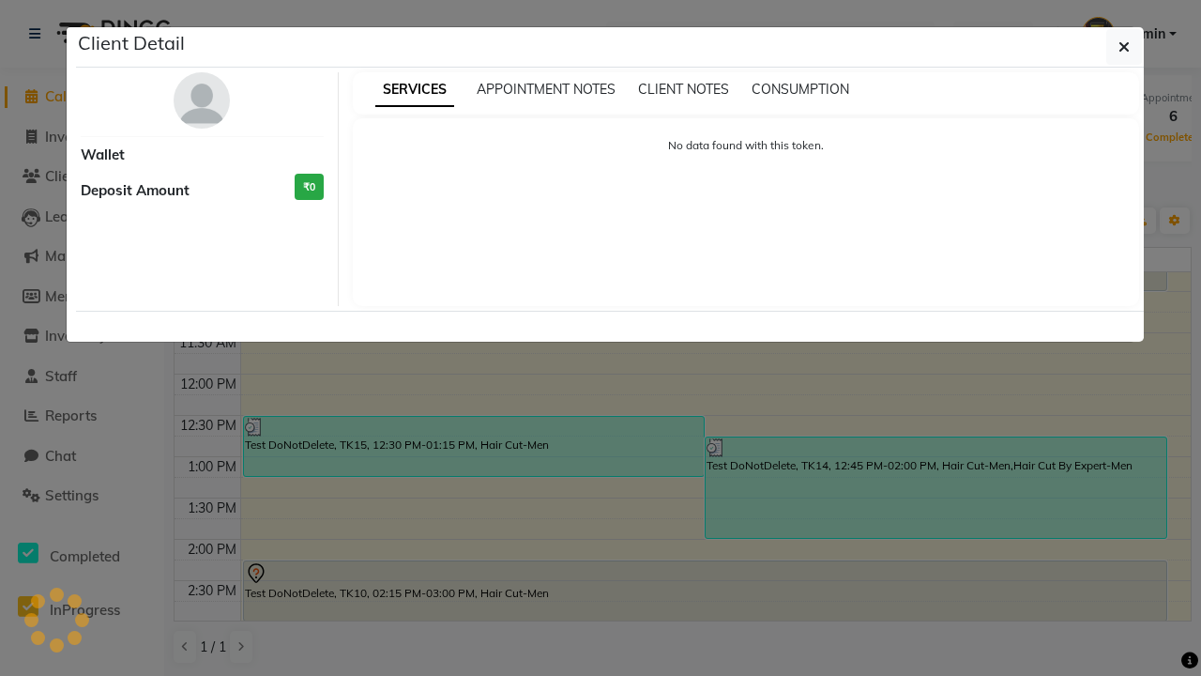
select select "3"
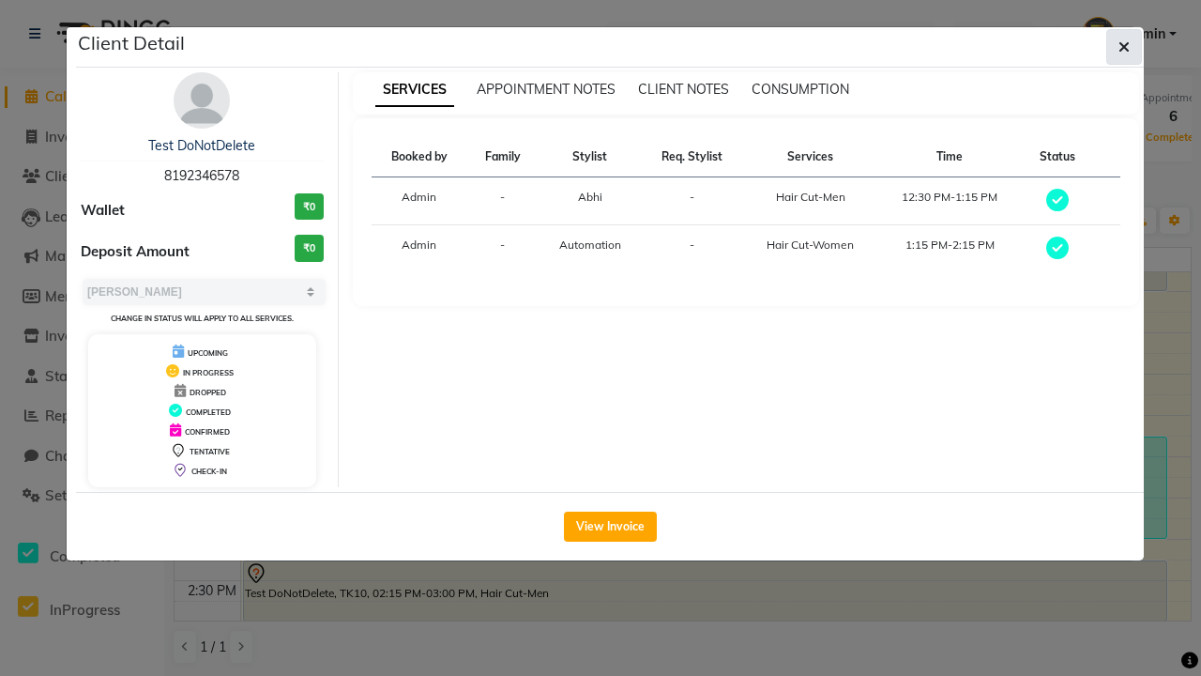
click at [1125, 47] on icon "button" at bounding box center [1124, 46] width 11 height 15
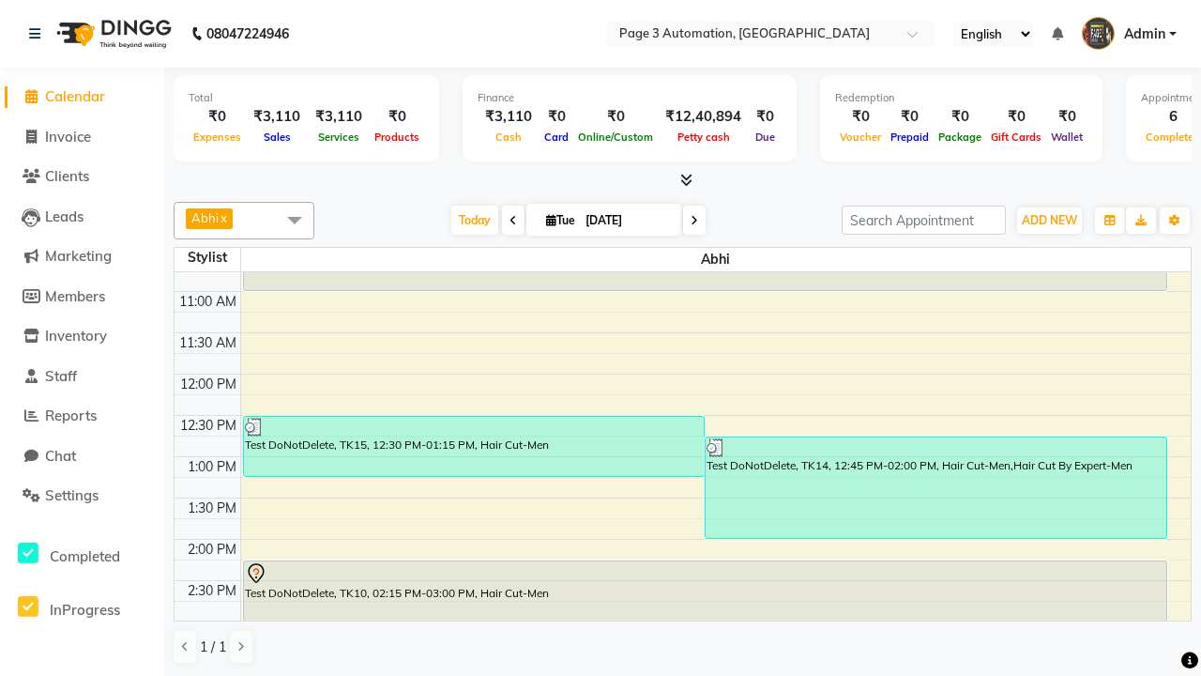
click at [295, 220] on span at bounding box center [295, 220] width 38 height 36
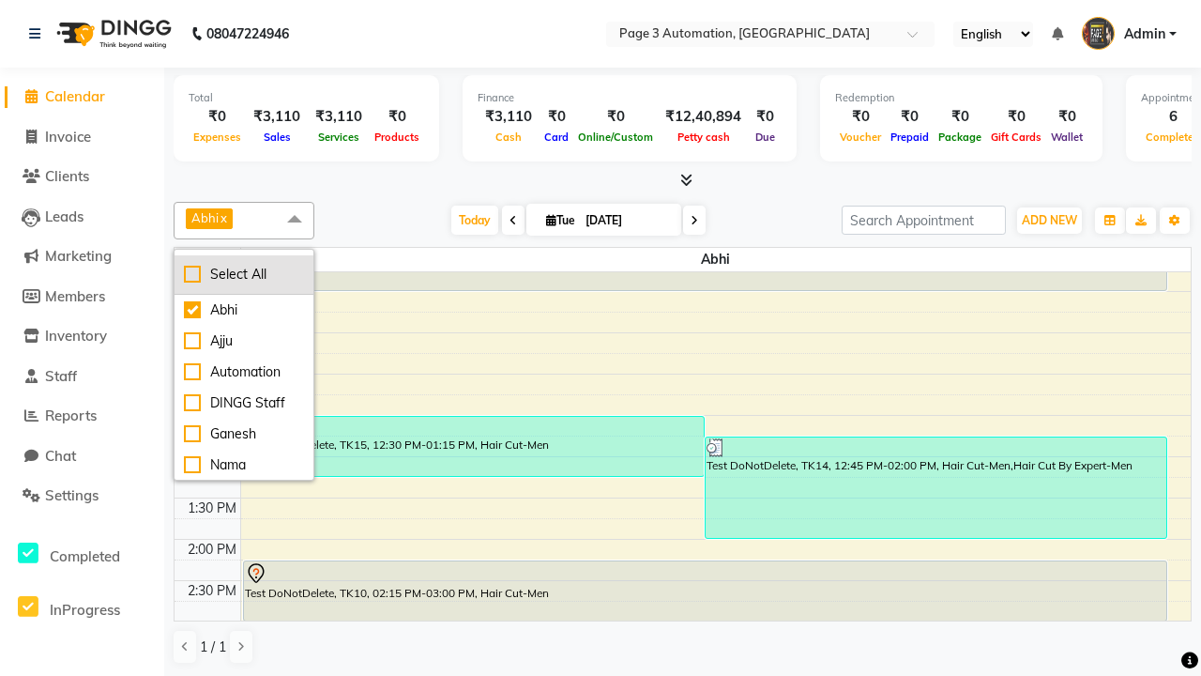
click at [244, 274] on div "Select All" at bounding box center [244, 275] width 120 height 20
checkbox input "true"
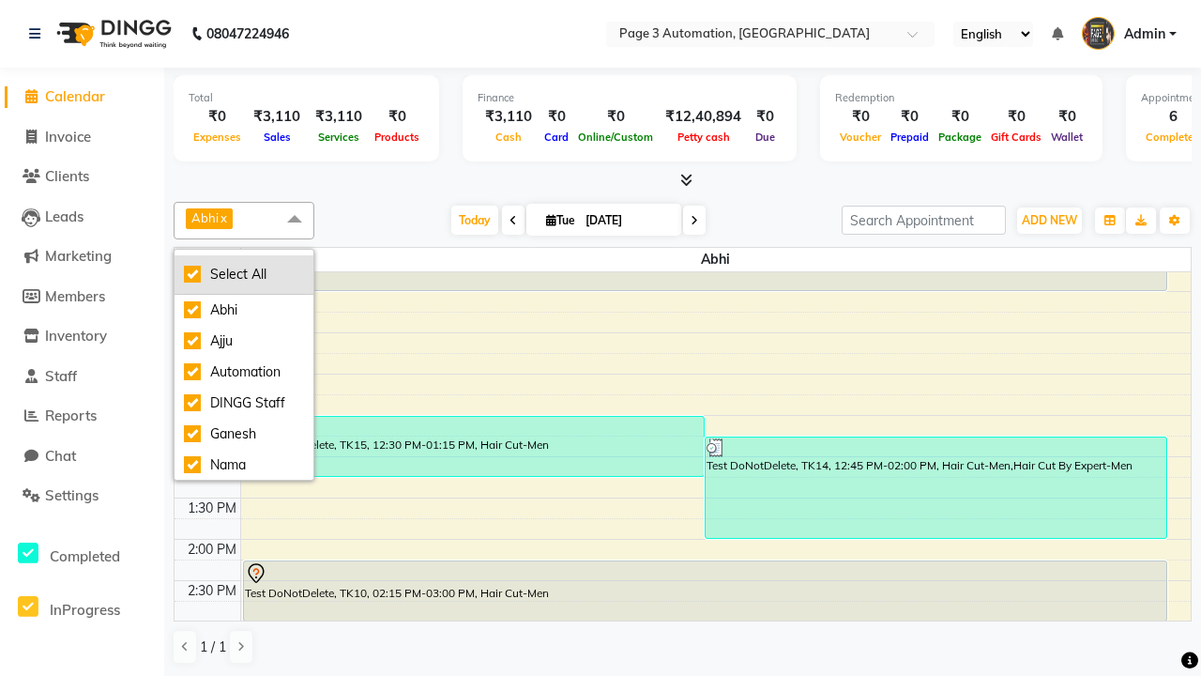
checkbox input "true"
